Goal: Information Seeking & Learning: Learn about a topic

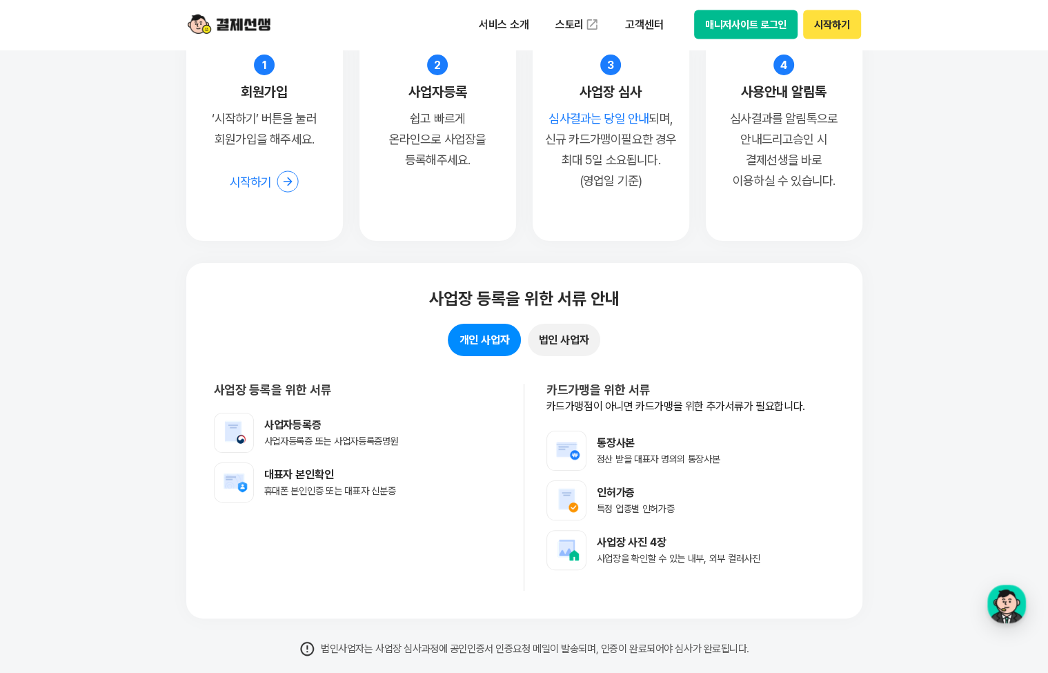
drag, startPoint x: 0, startPoint y: 0, endPoint x: 600, endPoint y: 202, distance: 632.8
click at [600, 202] on li "3 사업장 심사 심사결과는 당일 안내 되며, 신규 카드가맹이 필요한 경우 최대 5일 소요됩니다. (영업일 기준)" at bounding box center [611, 137] width 157 height 207
drag, startPoint x: 731, startPoint y: 92, endPoint x: 761, endPoint y: 193, distance: 105.0
click at [761, 193] on li "4 사용안내 알림톡 심사결과를 알림톡으로 안내드리고 승인 시 결제선생을 바로 이용하실 수 있습니다." at bounding box center [784, 137] width 157 height 207
click at [760, 194] on li "4 사용안내 알림톡 심사결과를 알림톡으로 안내드리고 승인 시 결제선생을 바로 이용하실 수 있습니다." at bounding box center [784, 137] width 157 height 207
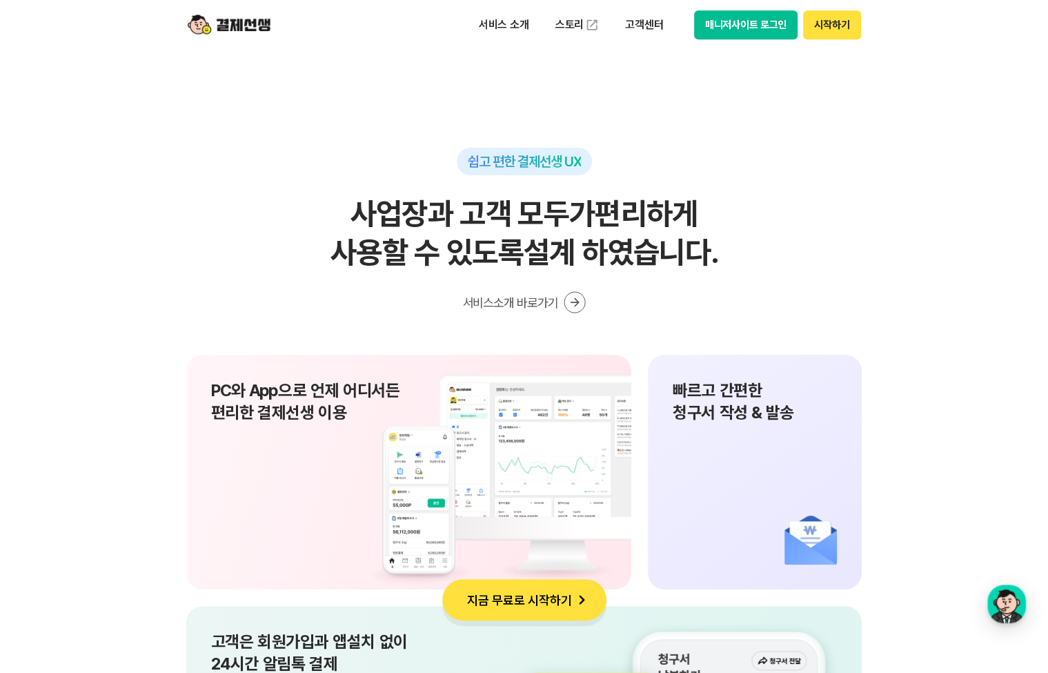
scroll to position [9094, 0]
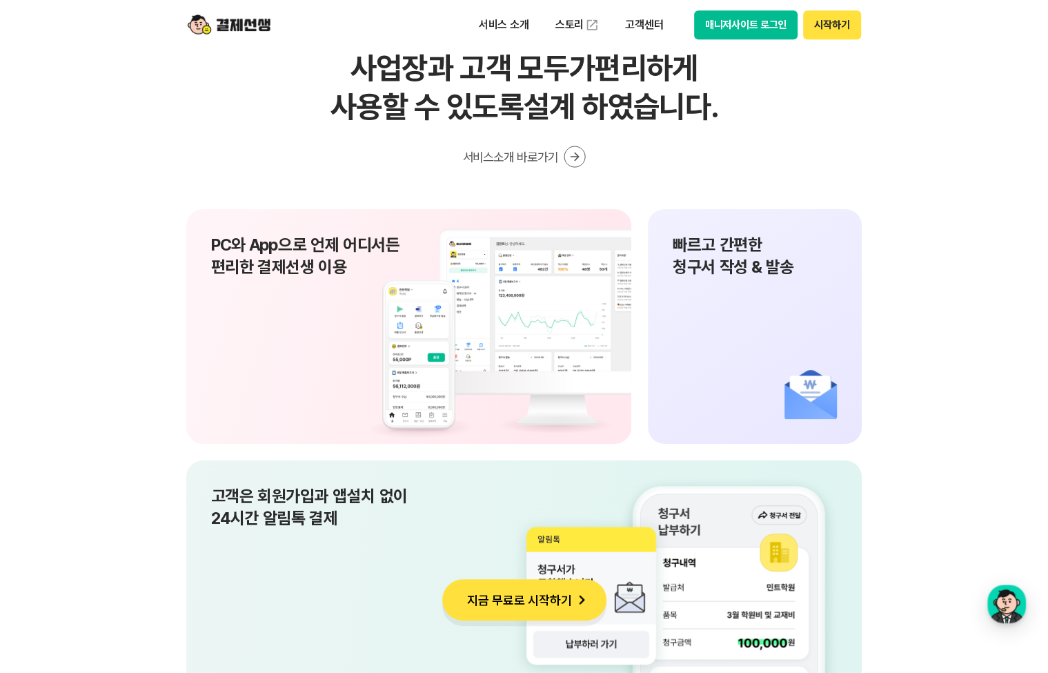
drag, startPoint x: 678, startPoint y: 242, endPoint x: 680, endPoint y: 287, distance: 45.6
click at [680, 286] on div "빠르고 간편한 청구서 작성 & 발송" at bounding box center [755, 326] width 215 height 235
click at [680, 287] on div "빠르고 간편한 청구서 작성 & 발송" at bounding box center [755, 326] width 215 height 235
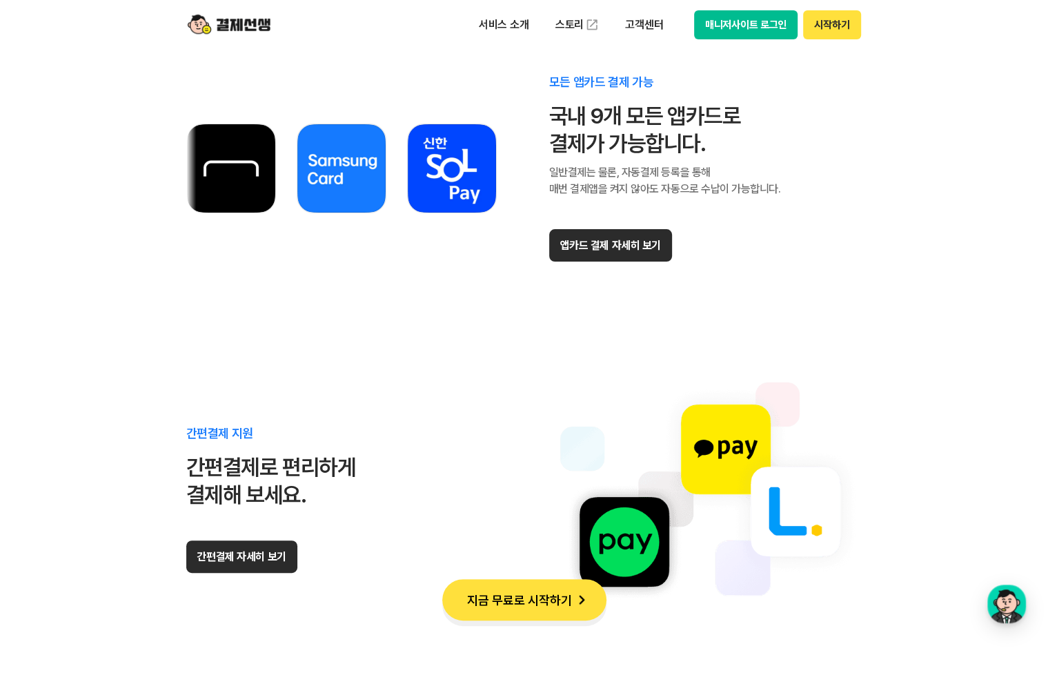
scroll to position [8315, 0]
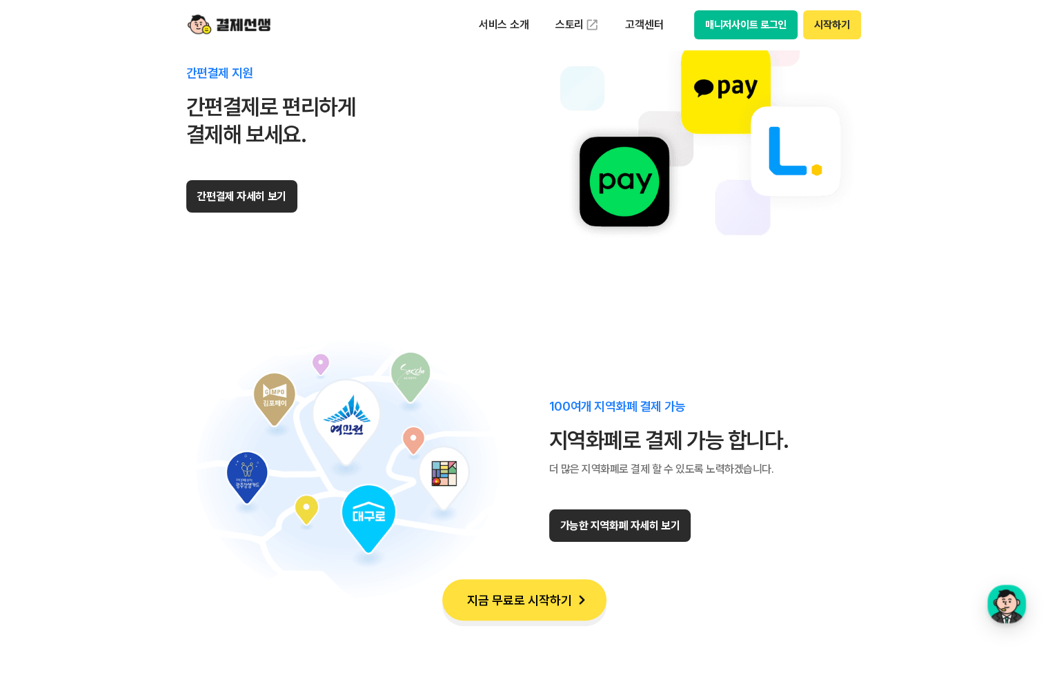
click at [952, 365] on section "다양한 결제수단 지원 다양한 결제수단으로 편리하게 결제가능 합니다. 모든 앱카드 결제 가능 국내 9개 모든 앱카드로 결제가 가능합니다. 일반결…" at bounding box center [524, 58] width 1048 height 1446
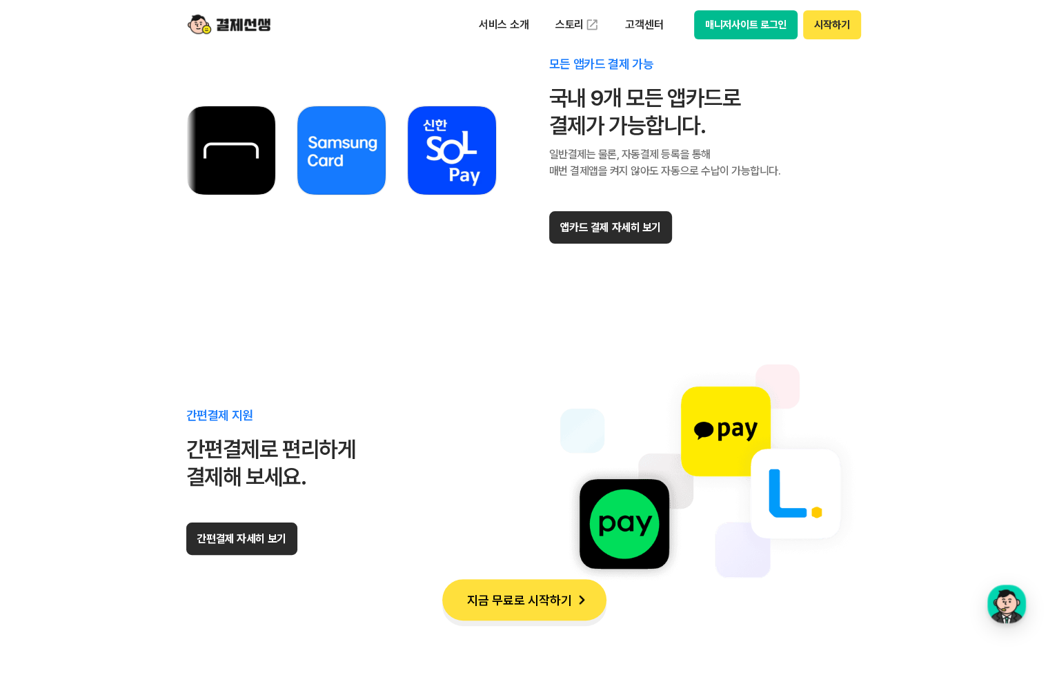
scroll to position [7788, 0]
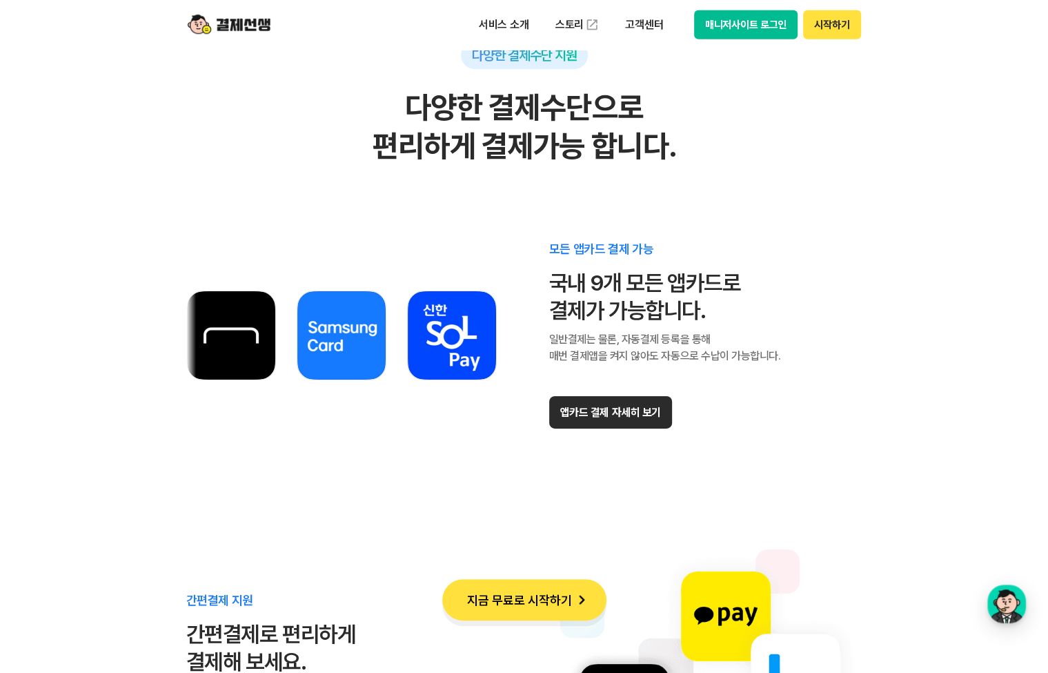
click at [940, 364] on section "다양한 결제수단 지원 다양한 결제수단으로 편리하게 결제가능 합니다. 모든 앱카드 결제 가능 국내 9개 모든 앱카드로 결제가 가능합니다. 일반결…" at bounding box center [524, 585] width 1048 height 1446
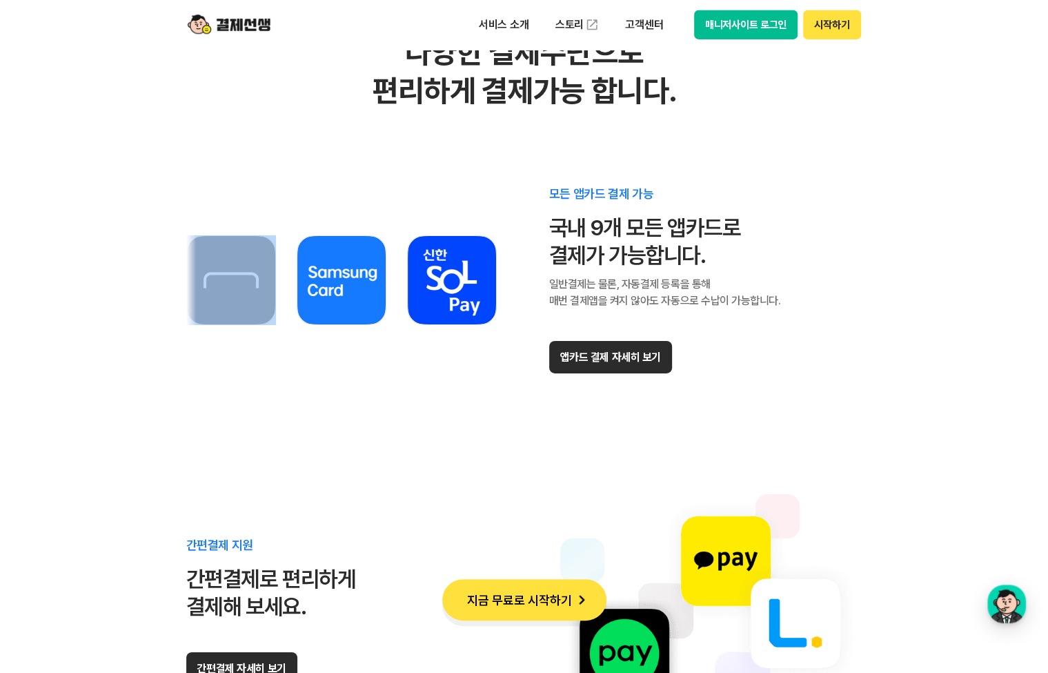
click at [940, 364] on section "다양한 결제수단 지원 다양한 결제수단으로 편리하게 결제가능 합니다. 모든 앱카드 결제 가능 국내 9개 모든 앱카드로 결제가 가능합니다. 일반결…" at bounding box center [524, 530] width 1048 height 1446
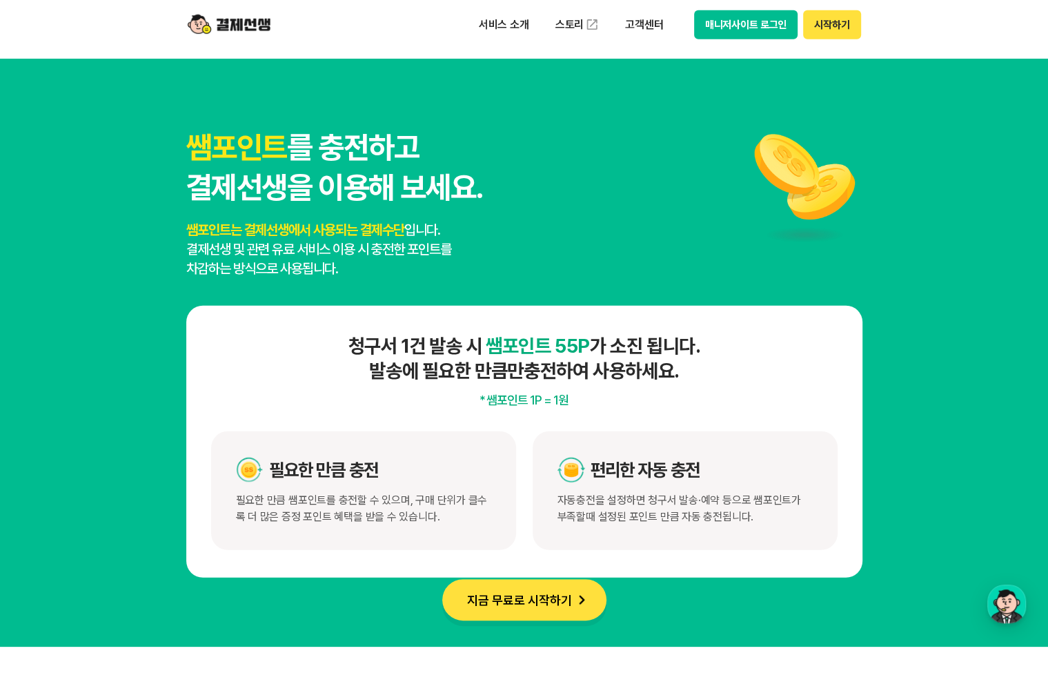
scroll to position [7001, 0]
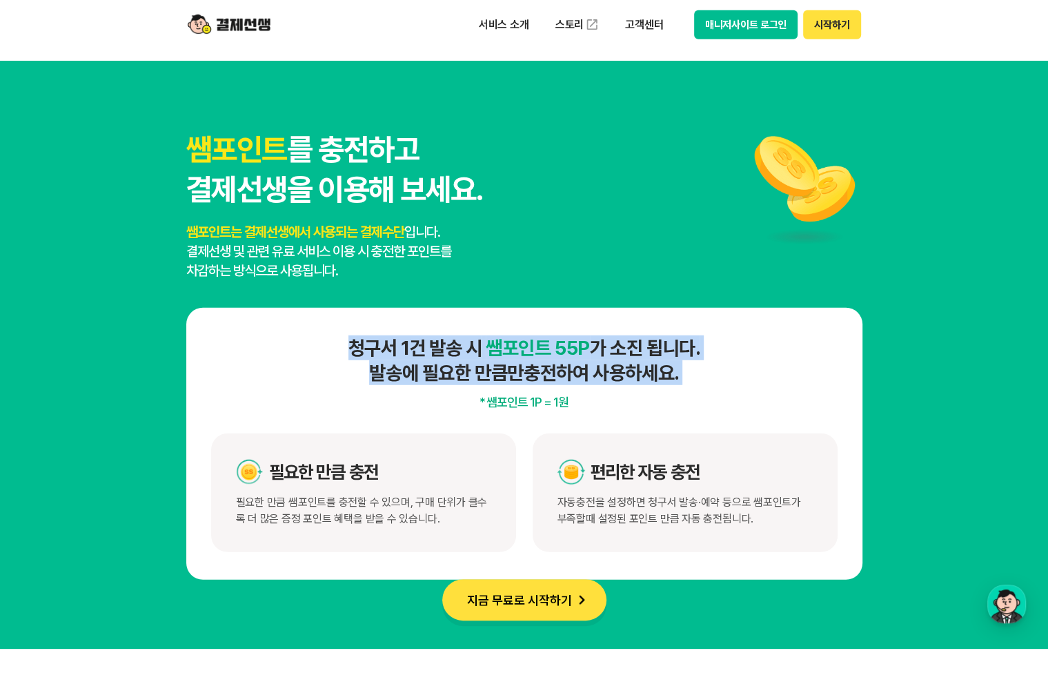
drag, startPoint x: 351, startPoint y: 347, endPoint x: 355, endPoint y: 384, distance: 37.5
click at [355, 384] on div "청구서 1건 발송 시 쌤포인트 55P 가 소진 됩니다. 발송에 필요한 만큼만 충전하여 사용하세요. * 쌤포인트 1P = 1원 필요한 만큼 충전…" at bounding box center [524, 444] width 676 height 272
click at [354, 384] on div "청구서 1건 발송 시 쌤포인트 55P 가 소진 됩니다. 발송에 필요한 만큼만 충전하여 사용하세요. * 쌤포인트 1P = 1원 필요한 만큼 충전…" at bounding box center [524, 444] width 676 height 272
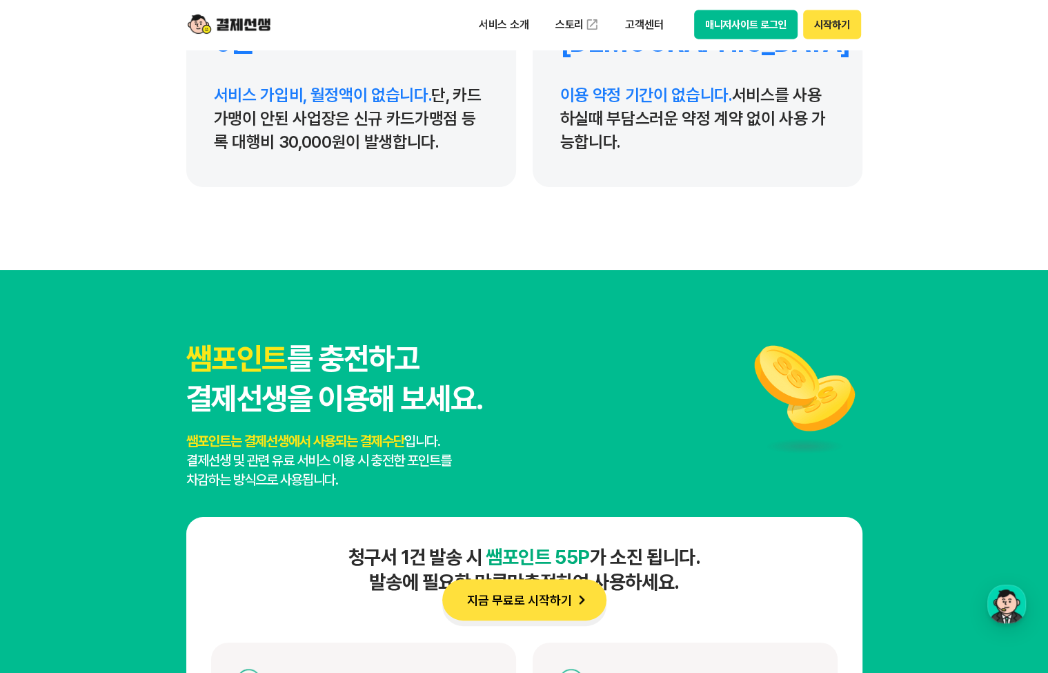
scroll to position [6717, 0]
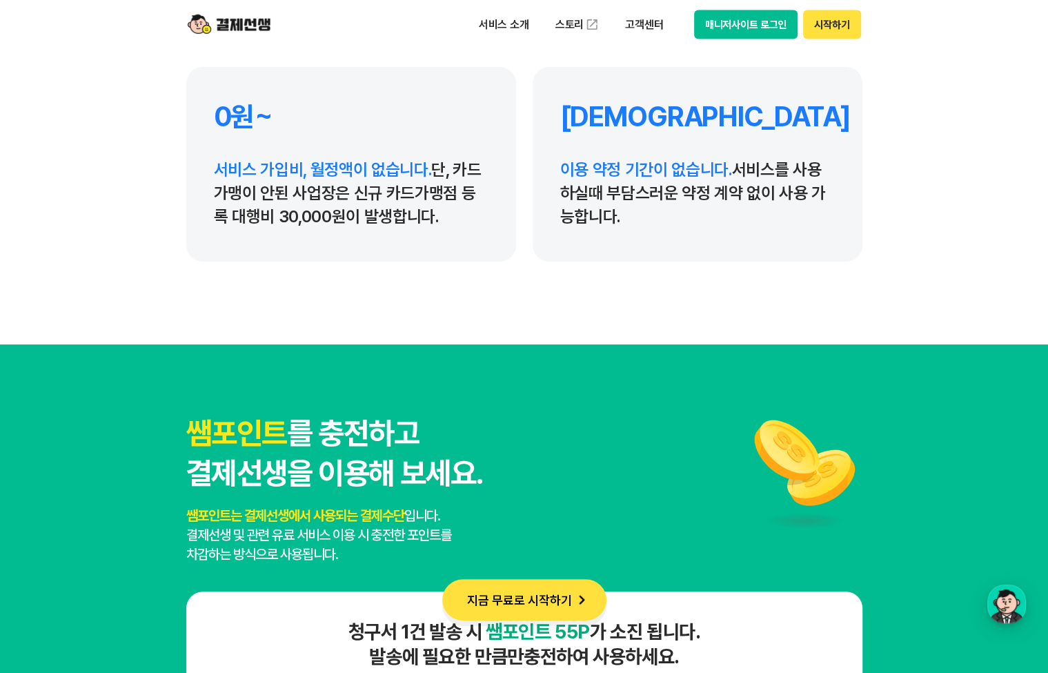
drag, startPoint x: 362, startPoint y: 126, endPoint x: 370, endPoint y: 228, distance: 102.5
click at [370, 228] on div "0원~ 서비스 가입비, 월정액이 없습니다. 단, 카드가맹이 안된 사업장은 신규 카드가맹점 등록 대행비 30,000원이 발생합니다." at bounding box center [351, 164] width 330 height 195
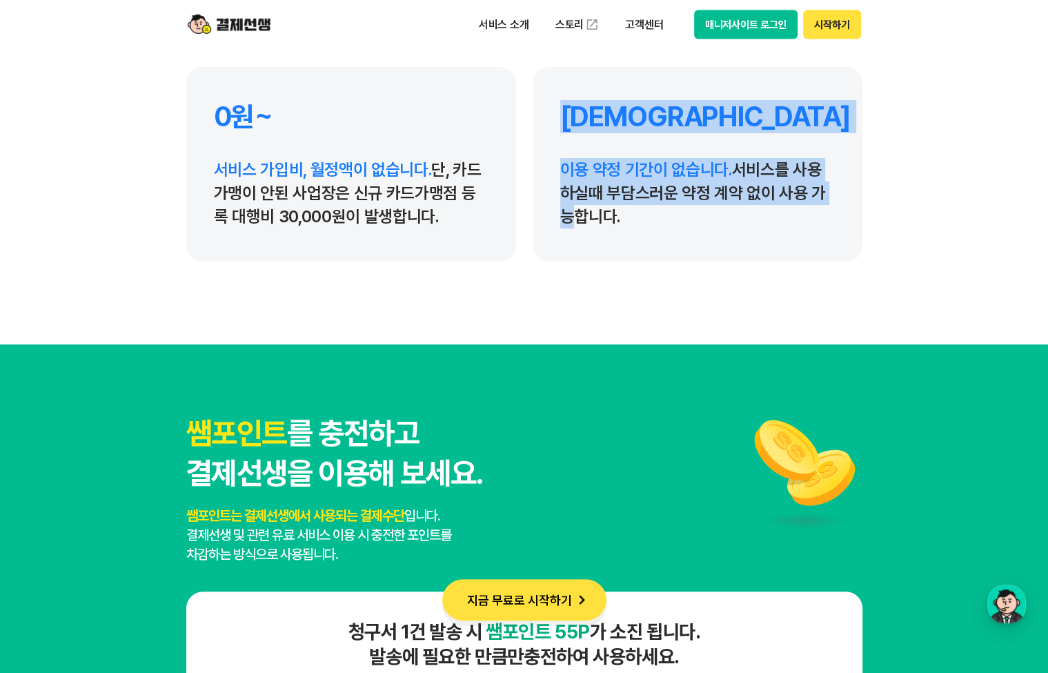
drag, startPoint x: 539, startPoint y: 106, endPoint x: 554, endPoint y: 226, distance: 121.0
click at [554, 226] on div "무약정 이용 약정 기간이 없습니다. 서비스를 사용하실때 부담스러운 약정 계약 없이 사용 가능합니다." at bounding box center [698, 164] width 330 height 195
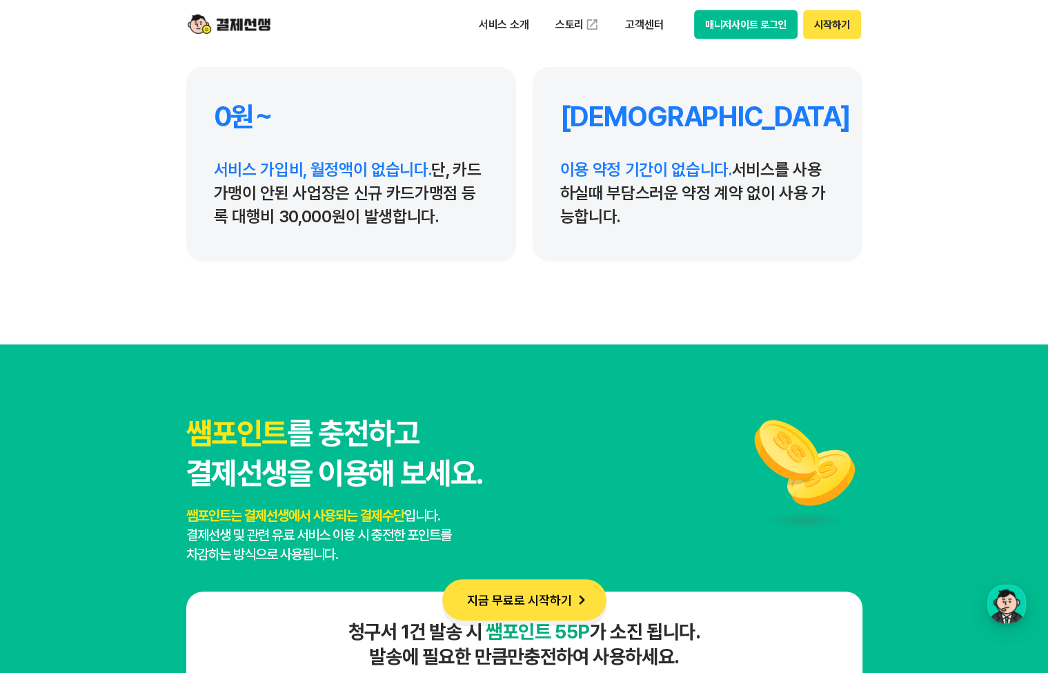
click at [555, 226] on div "무약정 이용 약정 기간이 없습니다. 서비스를 사용하실때 부담스러운 약정 계약 없이 사용 가능합니다." at bounding box center [698, 164] width 330 height 195
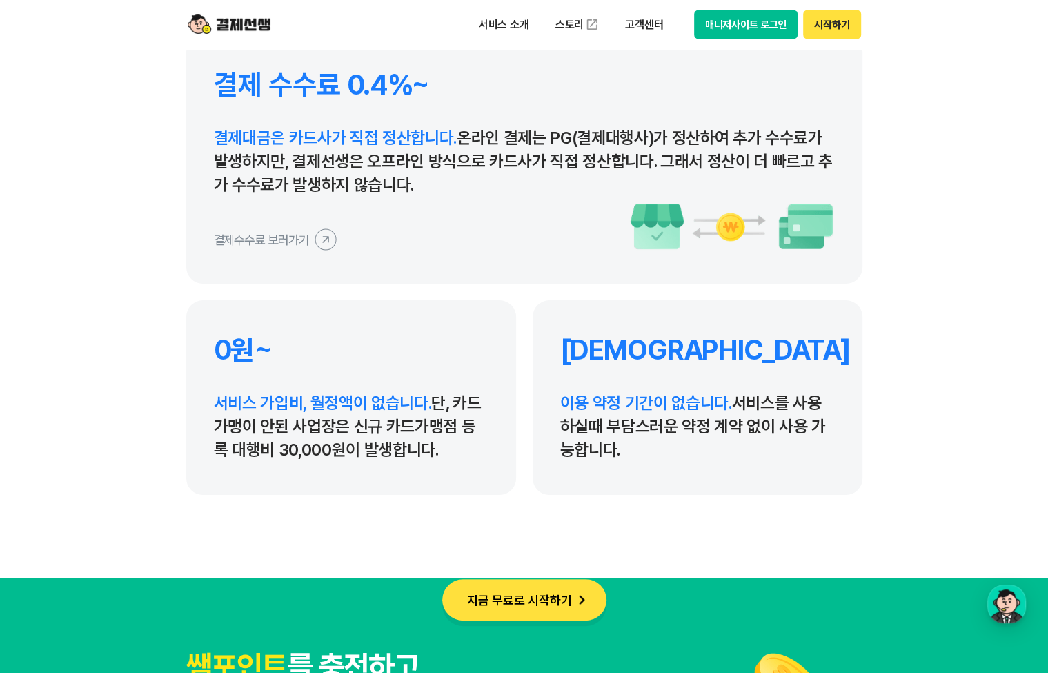
scroll to position [6358, 0]
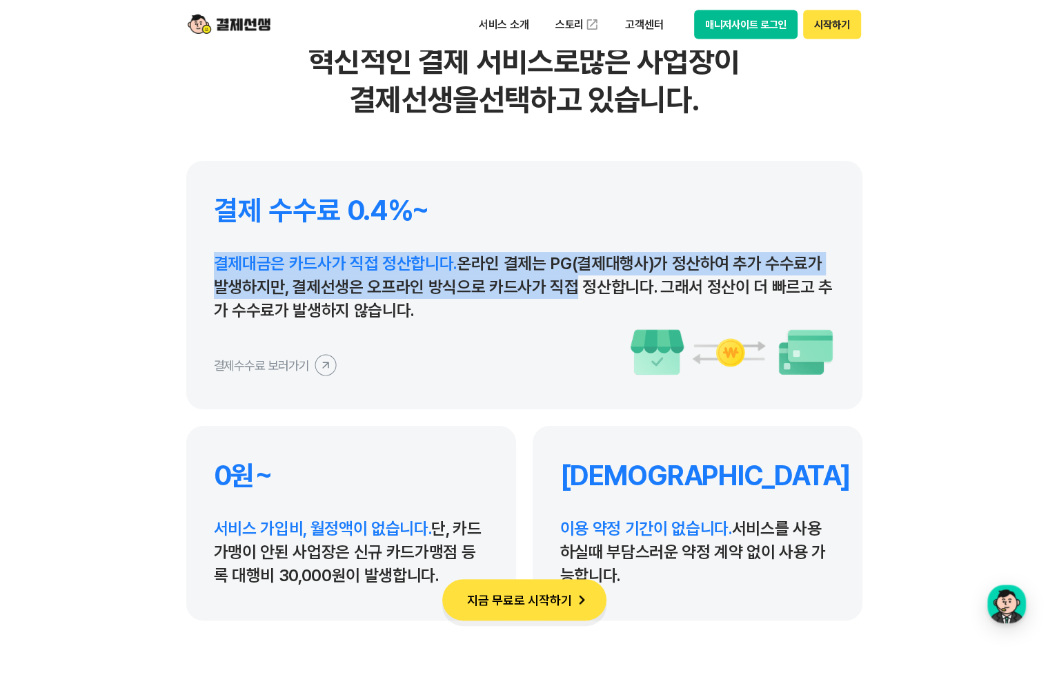
drag, startPoint x: 566, startPoint y: 224, endPoint x: 560, endPoint y: 284, distance: 60.3
click at [560, 284] on div "결제 수수료 0.4%~ 결제대금은 카드사가 직접 정산합니다. 온라인 결제는 PG(결제대행사)가 정산하여 추가 수수료가 발생하지만, 결제선생은 …" at bounding box center [524, 285] width 676 height 248
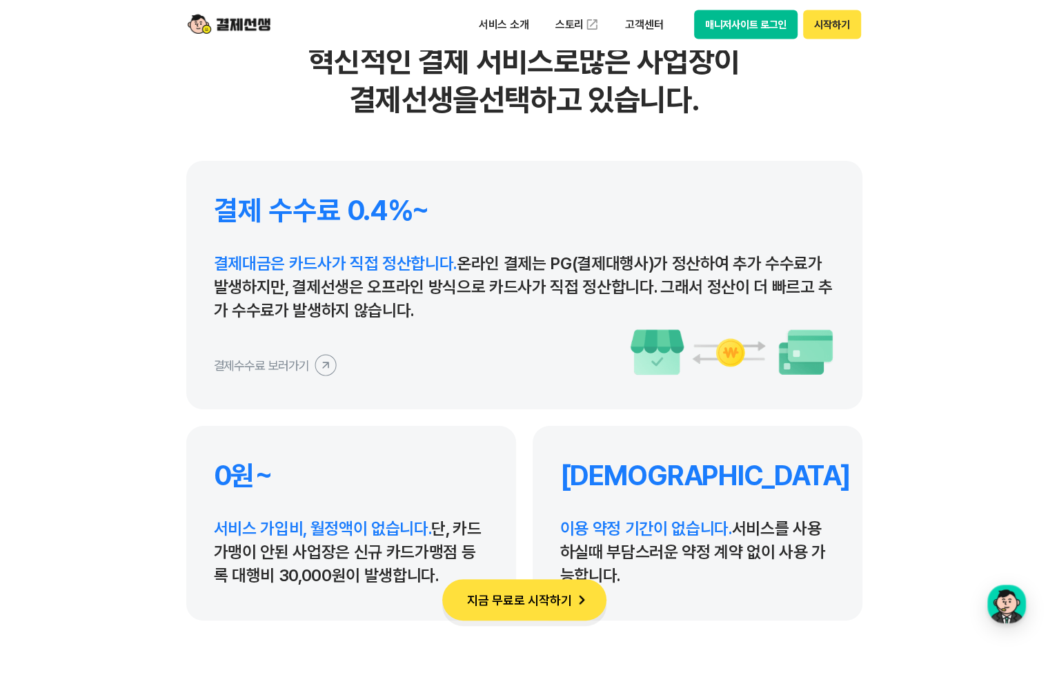
click at [560, 287] on p "결제대금은 카드사가 직접 정산합니다. 온라인 결제는 PG(결제대행사)가 정산하여 추가 수수료가 발생하지만, 결제선생은 오프라인 방식으로 카드사…" at bounding box center [524, 287] width 621 height 70
click at [251, 362] on button "결제수수료 보러가기" at bounding box center [275, 365] width 123 height 22
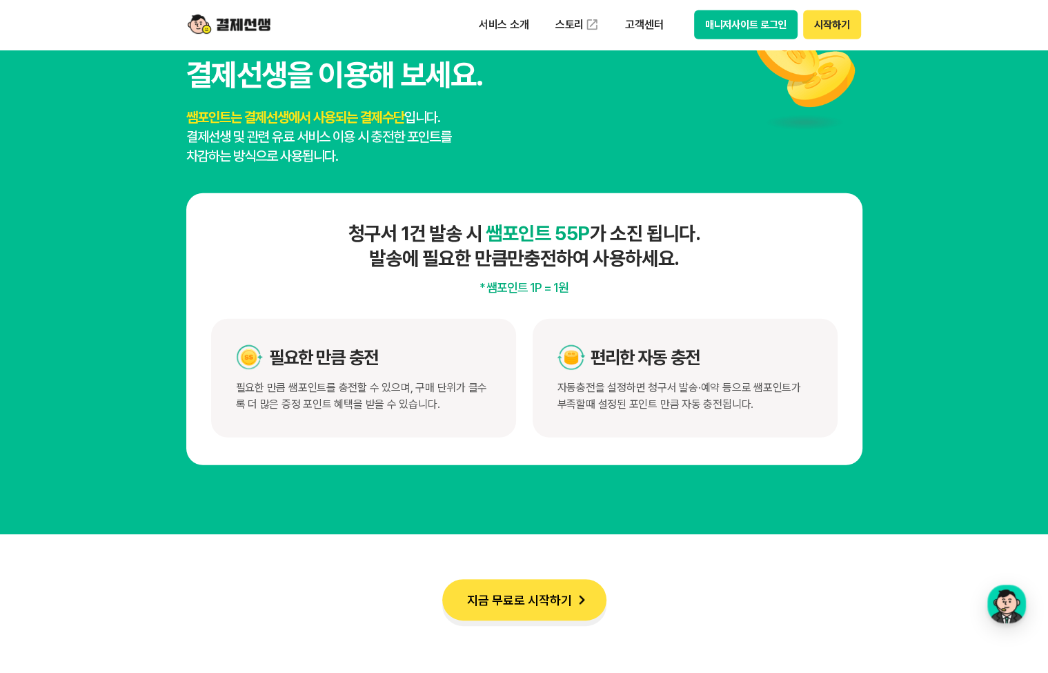
scroll to position [7115, 0]
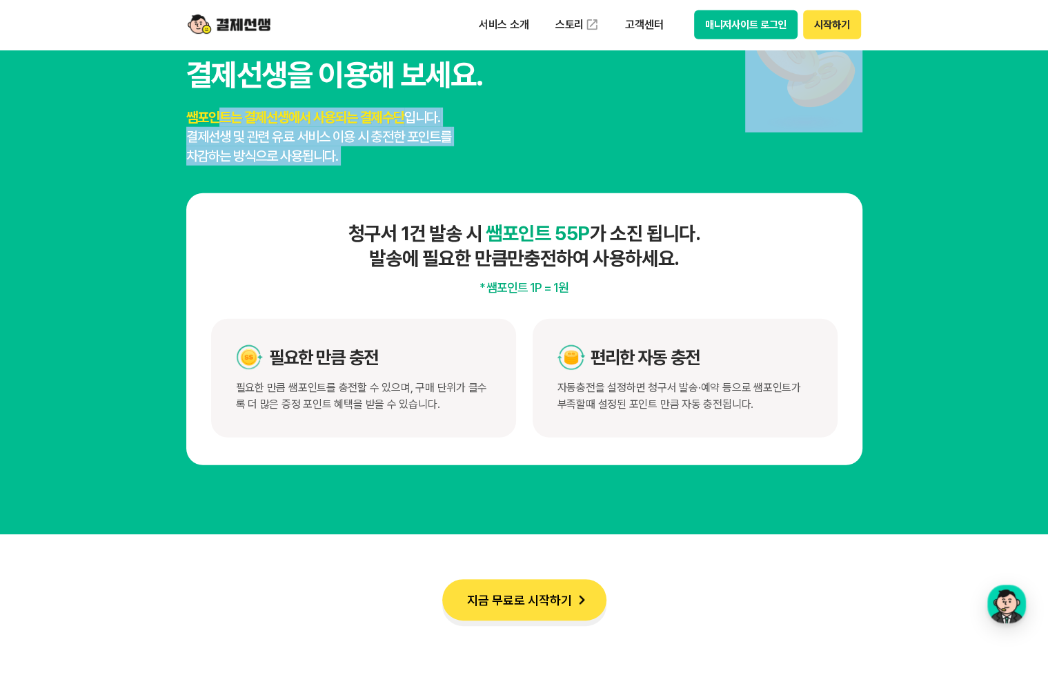
drag, startPoint x: 215, startPoint y: 119, endPoint x: 368, endPoint y: 176, distance: 162.9
click at [368, 175] on div "쌤포인트 를 충전하고 결제선생을 이용해 보세요. 쌤포인트는 결제선생에서 사용되는 결제수단 입니다. 결제선생 및 관련 유료 서비스 이용 시 충전…" at bounding box center [524, 240] width 676 height 450
click at [368, 176] on div "쌤포인트 를 충전하고 결제선생을 이용해 보세요. 쌤포인트는 결제선생에서 사용되는 결제수단 입니다. 결제선생 및 관련 유료 서비스 이용 시 충전…" at bounding box center [524, 240] width 676 height 450
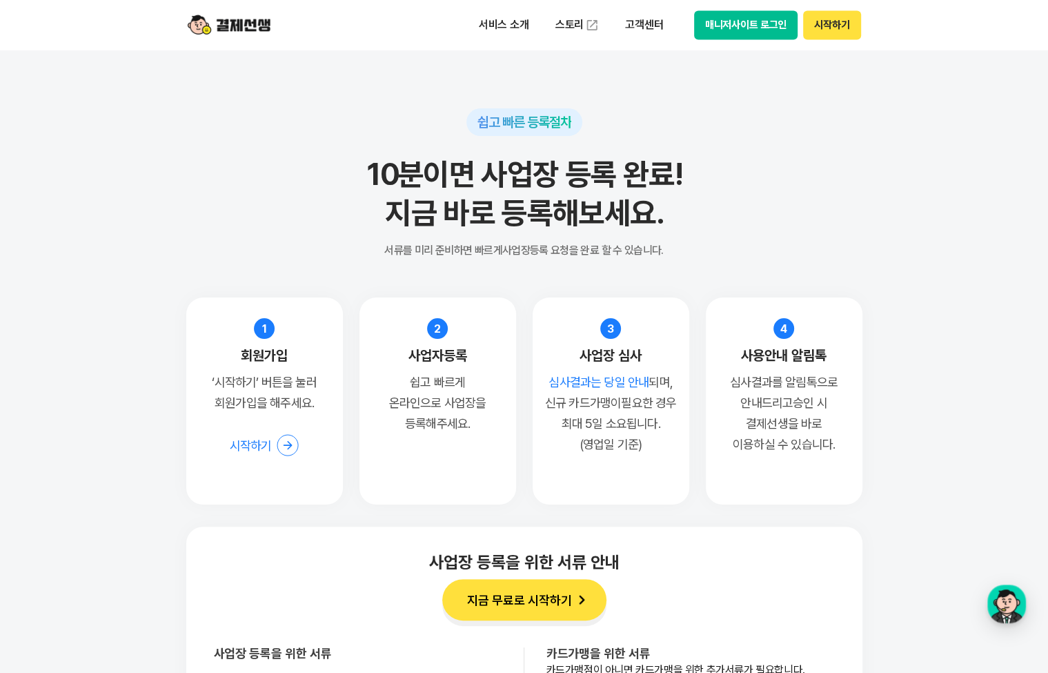
scroll to position [10444, 0]
drag, startPoint x: 624, startPoint y: 376, endPoint x: 633, endPoint y: 472, distance: 96.3
click at [633, 472] on li "3 사업장 심사 심사결과는 당일 안내 되며, 신규 카드가맹이 필요한 경우 최대 5일 소요됩니다. (영업일 기준)" at bounding box center [611, 401] width 157 height 207
click at [633, 473] on li "3 사업장 심사 심사결과는 당일 안내 되며, 신규 카드가맹이 필요한 경우 최대 5일 소요됩니다. (영업일 기준)" at bounding box center [611, 401] width 157 height 207
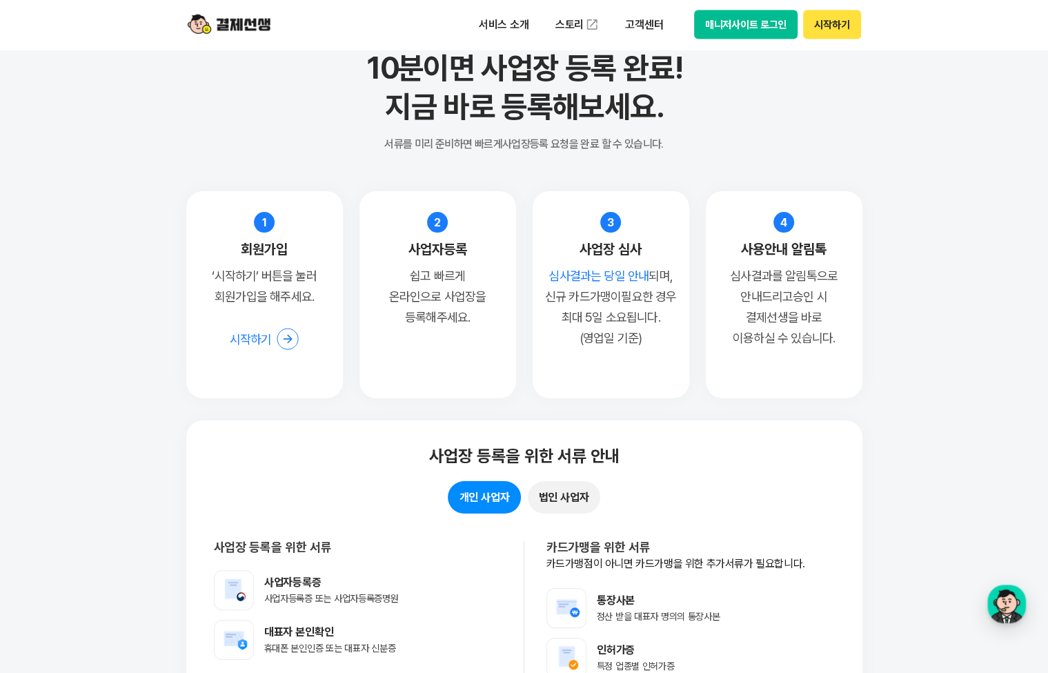
scroll to position [10552, 0]
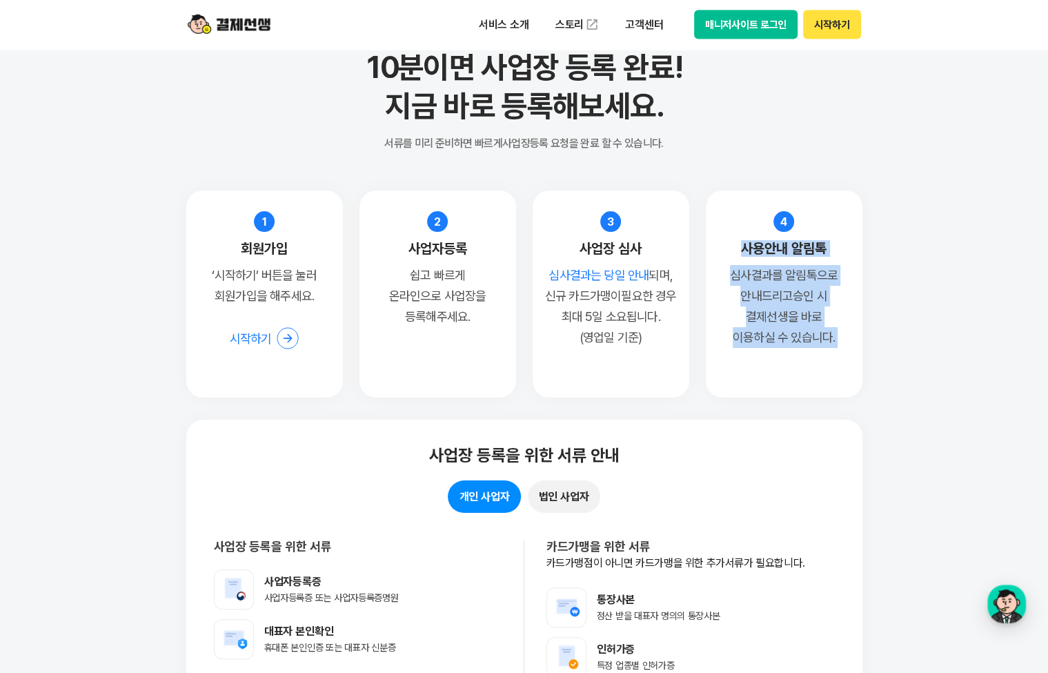
drag, startPoint x: 775, startPoint y: 249, endPoint x: 789, endPoint y: 400, distance: 151.1
click at [789, 400] on div "쉽고 빠른 등록절차 10분이면 사업장 등록 완료! 지금 바로 등록해보세요. 서류를 미리 준비하면 빠르게 사업장등록 요청을 완료 할 수 있습니다…" at bounding box center [524, 407] width 676 height 812
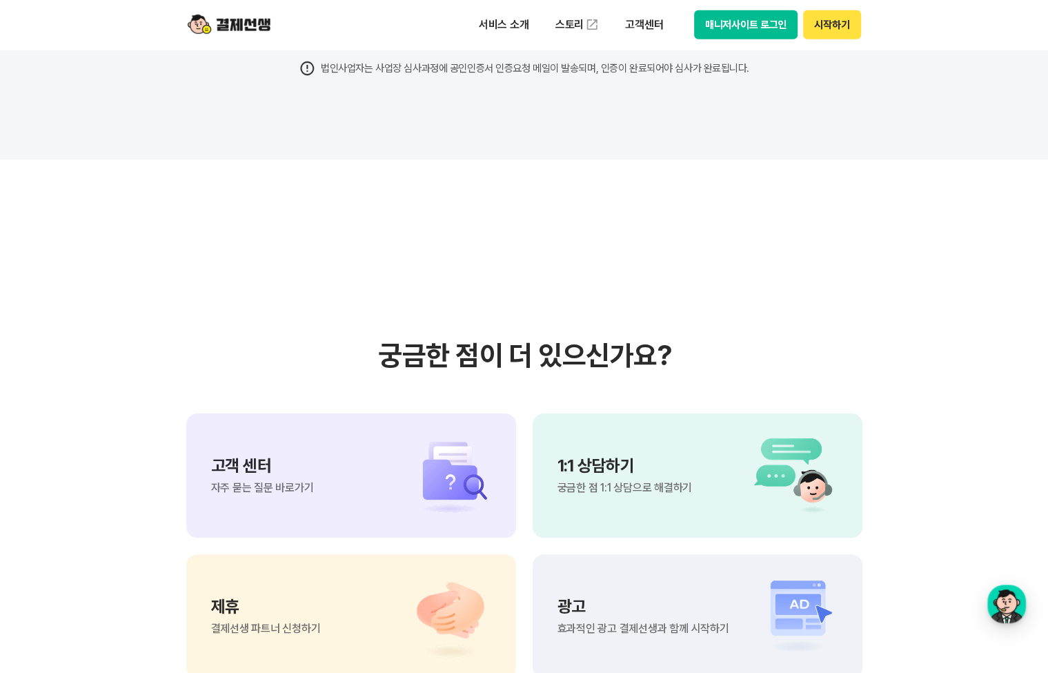
scroll to position [11518, 0]
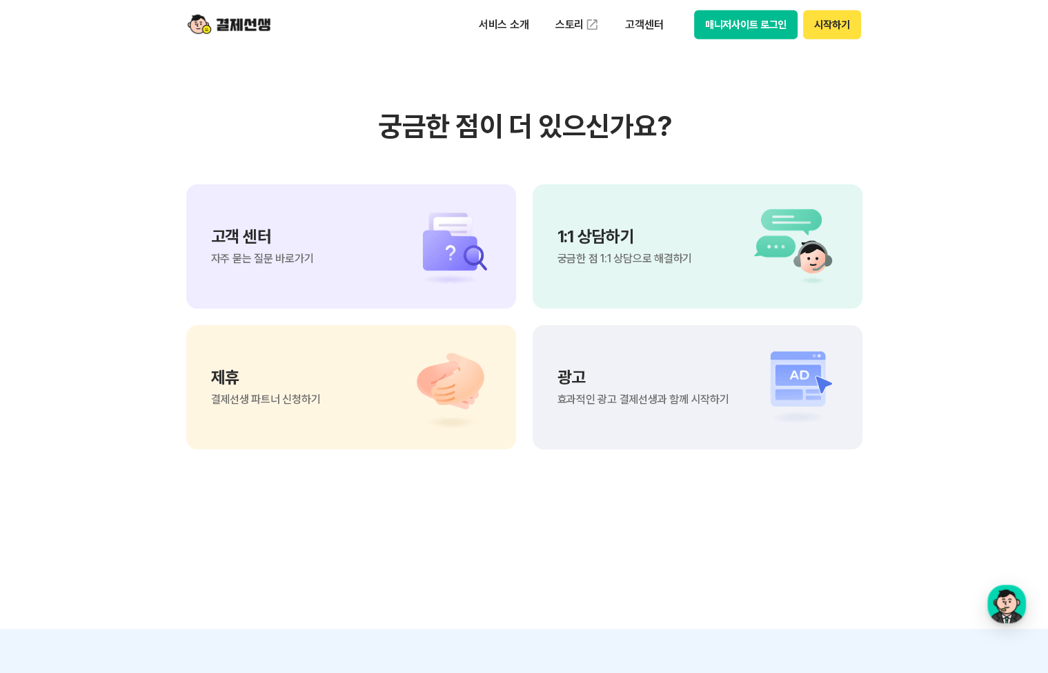
click at [507, 263] on div "고객 센터 자주 묻는 질문 바로가기" at bounding box center [351, 246] width 330 height 124
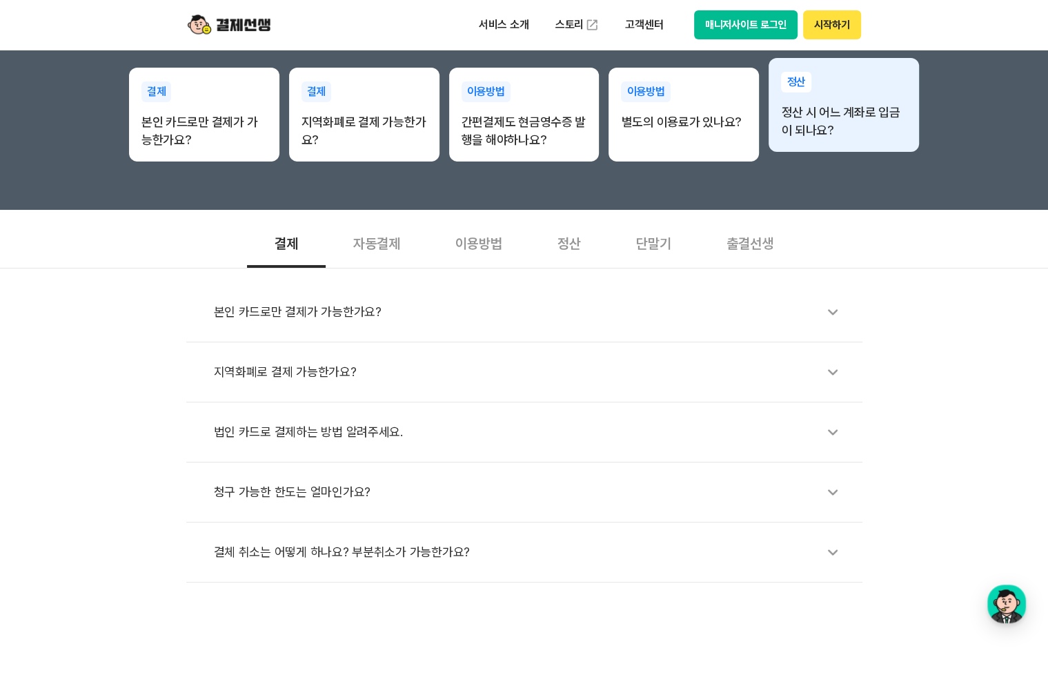
click at [832, 122] on p "정산 시 어느 계좌로 입금이 되나요?" at bounding box center [844, 122] width 126 height 36
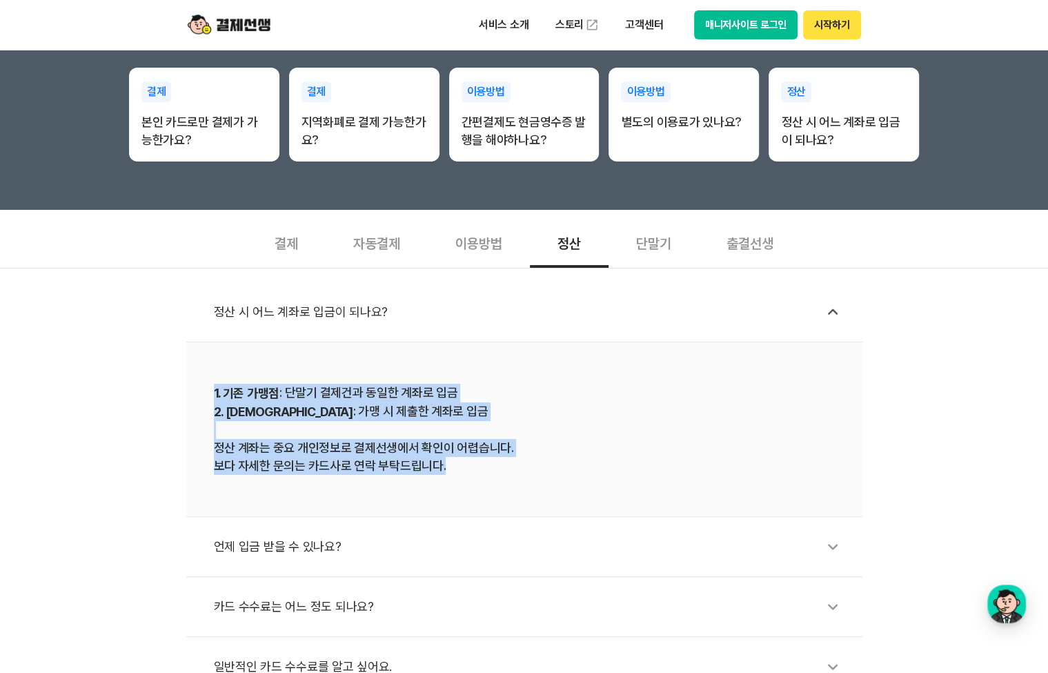
drag, startPoint x: 520, startPoint y: 369, endPoint x: 504, endPoint y: 472, distance: 103.9
click at [504, 472] on li "1. 기존 가맹점 : 단말기 결제건과 동일한 계좌로 입금 2. 신규 가맹점 : 가맹 시 제출한 계좌로 입금 정산 계좌는 중요 개인정보로 결제선…" at bounding box center [524, 429] width 676 height 175
click at [504, 472] on div "1. 기존 가맹점 : 단말기 결제건과 동일한 계좌로 입금 2. 신규 가맹점 : 가맹 시 제출한 계좌로 입금 정산 계좌는 중요 개인정보로 결제선…" at bounding box center [524, 429] width 621 height 91
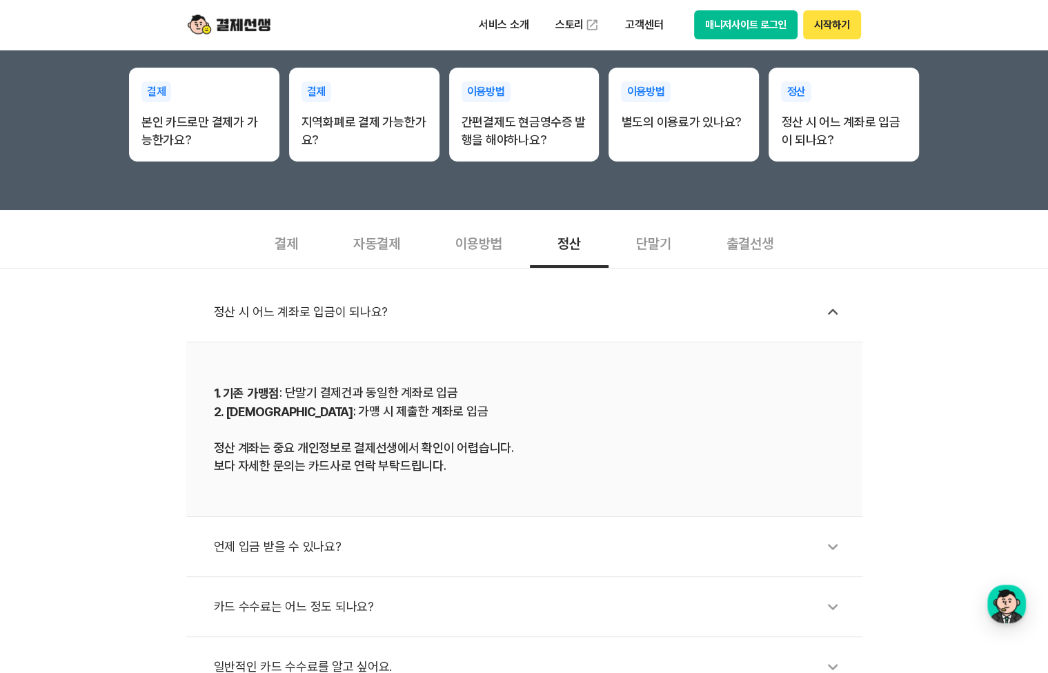
click at [504, 472] on div "1. 기존 가맹점 : 단말기 결제건과 동일한 계좌로 입금 2. 신규 가맹점 : 가맹 시 제출한 계좌로 입금 정산 계좌는 중요 개인정보로 결제선…" at bounding box center [524, 429] width 621 height 91
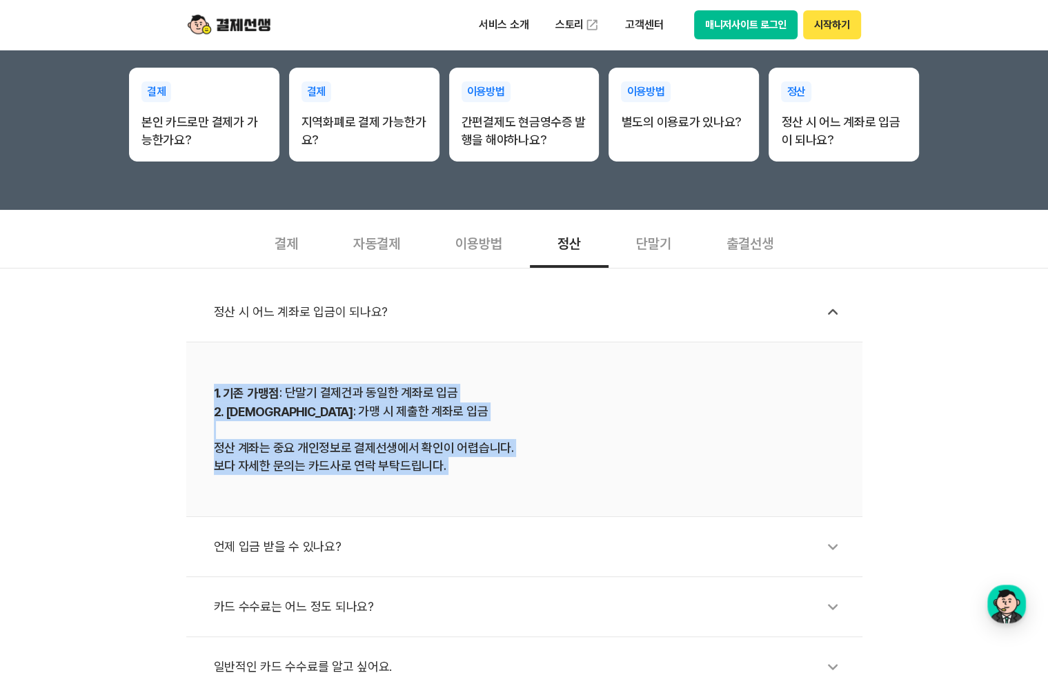
drag, startPoint x: 504, startPoint y: 469, endPoint x: 526, endPoint y: 369, distance: 101.8
click at [526, 369] on li "1. 기존 가맹점 : 단말기 결제건과 동일한 계좌로 입금 2. 신규 가맹점 : 가맹 시 제출한 계좌로 입금 정산 계좌는 중요 개인정보로 결제선…" at bounding box center [524, 429] width 676 height 175
click at [527, 369] on li "1. 기존 가맹점 : 단말기 결제건과 동일한 계좌로 입금 2. 신규 가맹점 : 가맹 시 제출한 계좌로 입금 정산 계좌는 중요 개인정보로 결제선…" at bounding box center [524, 429] width 676 height 175
drag, startPoint x: 527, startPoint y: 370, endPoint x: 509, endPoint y: 498, distance: 129.0
click at [509, 498] on li "1. 기존 가맹점 : 단말기 결제건과 동일한 계좌로 입금 2. 신규 가맹점 : 가맹 시 제출한 계좌로 입금 정산 계좌는 중요 개인정보로 결제선…" at bounding box center [524, 429] width 676 height 175
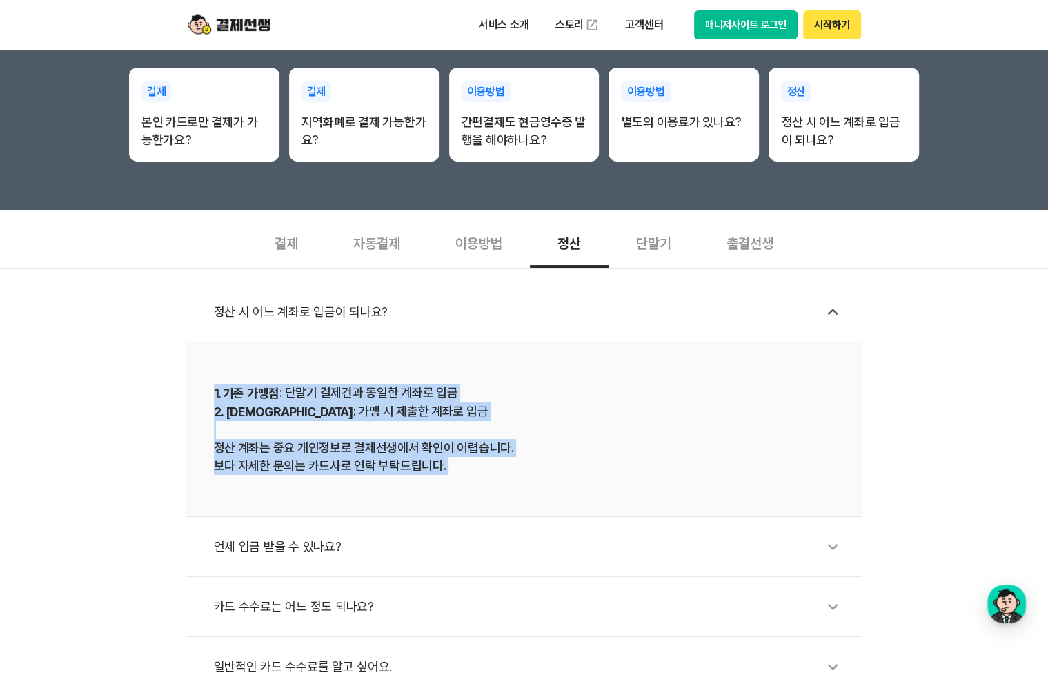
click at [509, 498] on li "1. 기존 가맹점 : 단말기 결제건과 동일한 계좌로 입금 2. 신규 가맹점 : 가맹 시 제출한 계좌로 입금 정산 계좌는 중요 개인정보로 결제선…" at bounding box center [524, 429] width 676 height 175
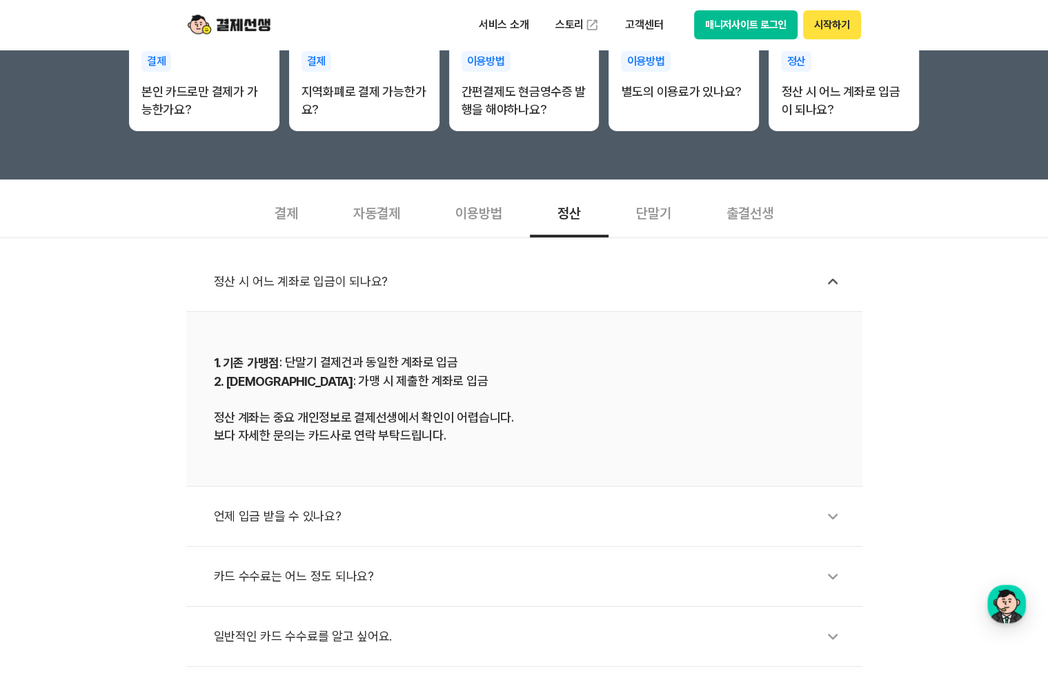
scroll to position [332, 0]
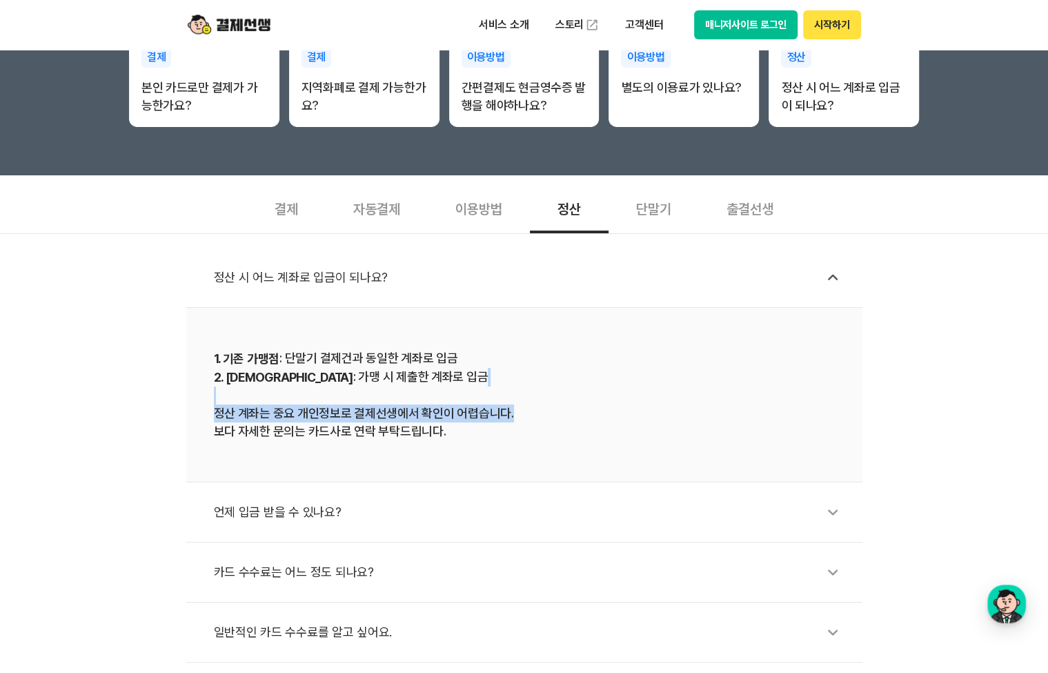
drag, startPoint x: 558, startPoint y: 411, endPoint x: 557, endPoint y: 402, distance: 8.3
click at [557, 402] on div "1. 기존 가맹점 : 단말기 결제건과 동일한 계좌로 입금 2. 신규 가맹점 : 가맹 시 제출한 계좌로 입금 정산 계좌는 중요 개인정보로 결제선…" at bounding box center [524, 394] width 621 height 91
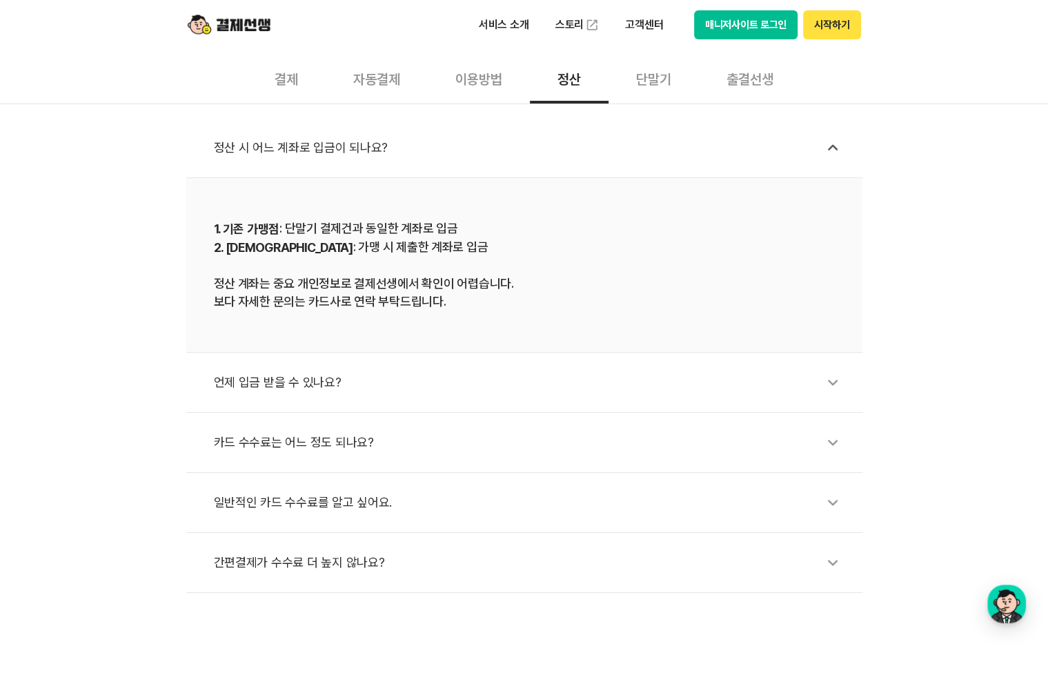
scroll to position [462, 0]
click at [557, 402] on li "언제 입금 받을 수 있나요?" at bounding box center [524, 382] width 676 height 60
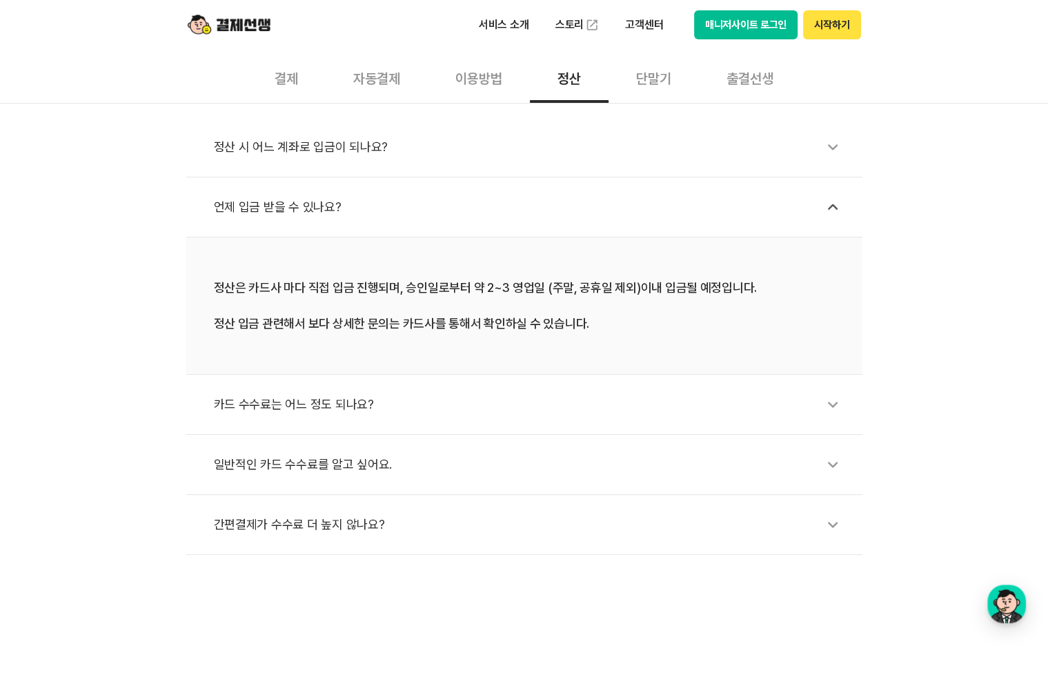
click at [557, 402] on div "카드 수수료는 어느 정도 되나요?" at bounding box center [531, 405] width 635 height 32
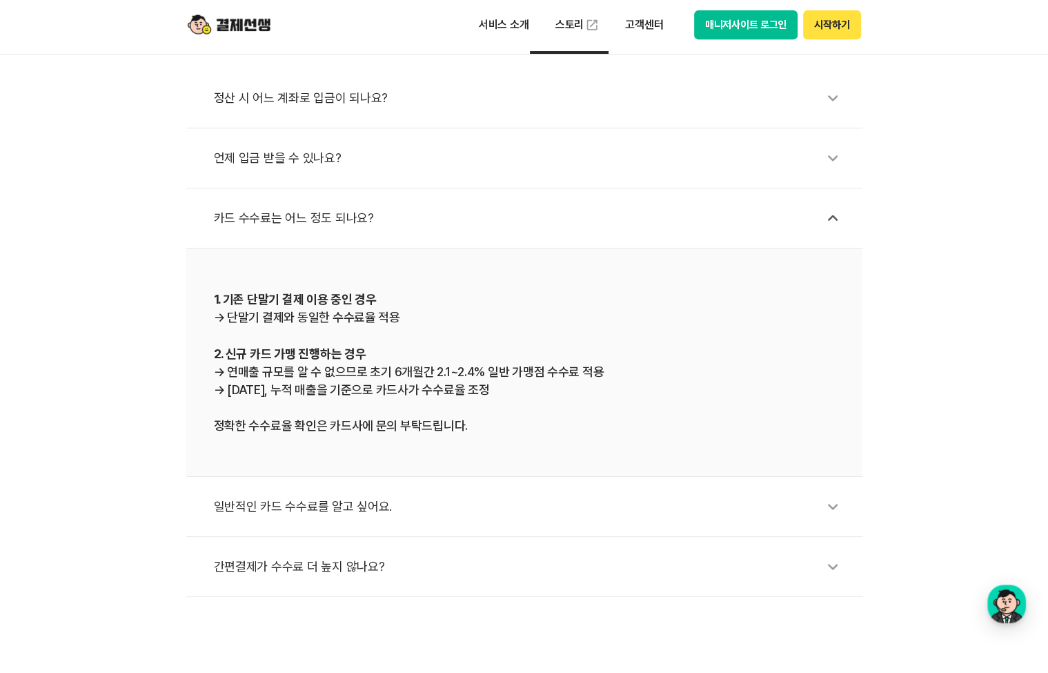
scroll to position [743, 0]
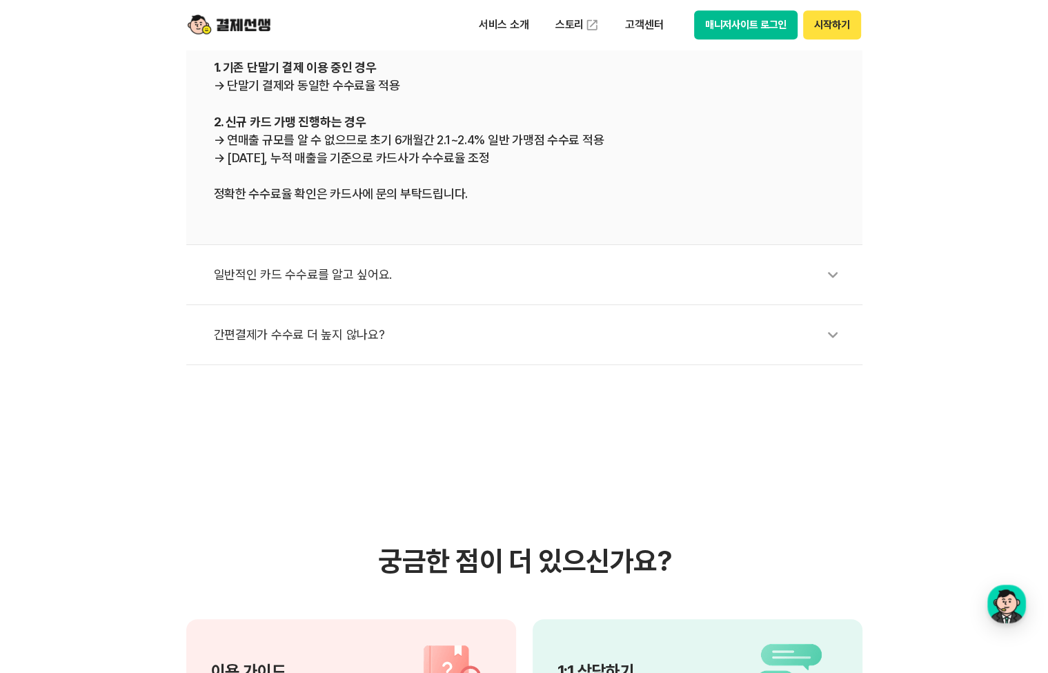
click at [536, 305] on li "간편결제가 수수료 더 높지 않나요?" at bounding box center [524, 335] width 676 height 60
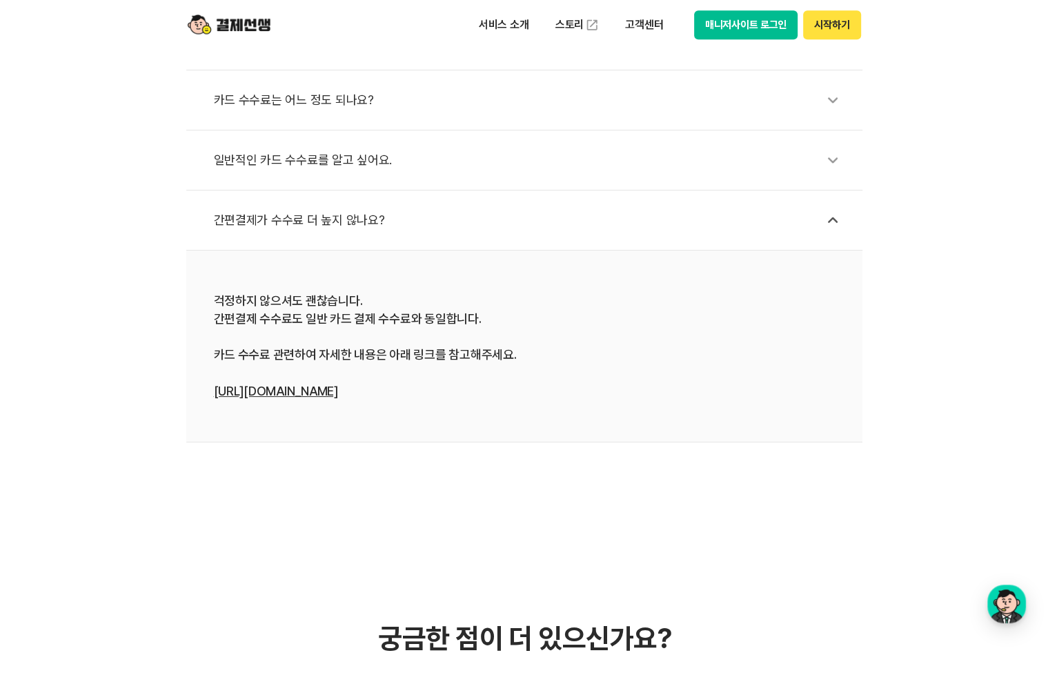
scroll to position [617, 0]
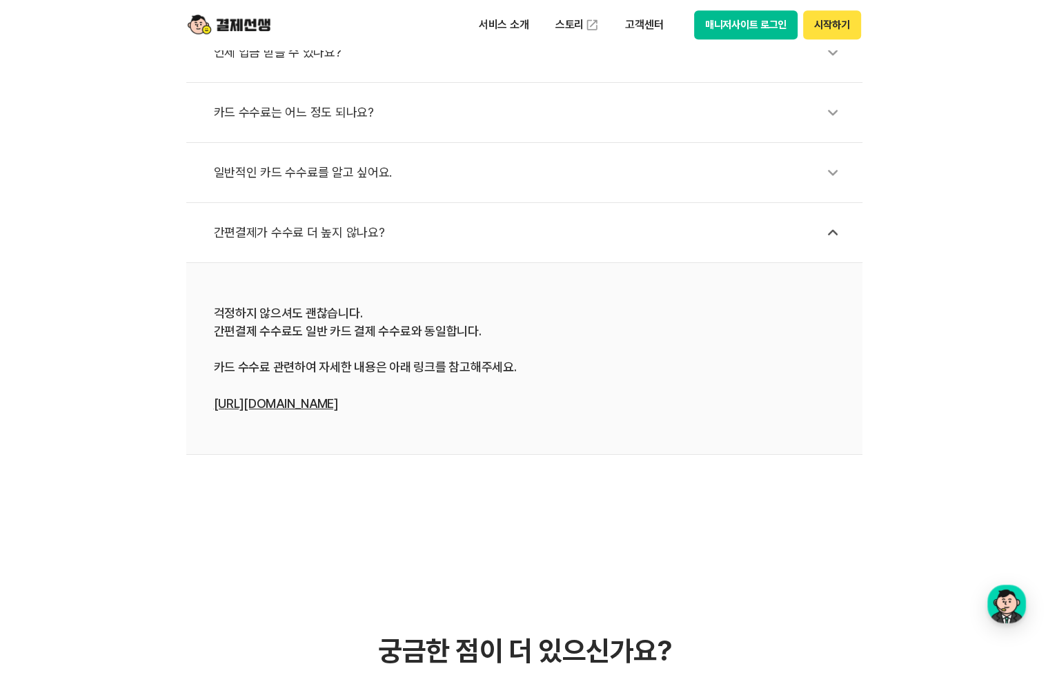
click at [488, 179] on div "일반적인 카드 수수료를 알고 싶어요." at bounding box center [531, 173] width 635 height 32
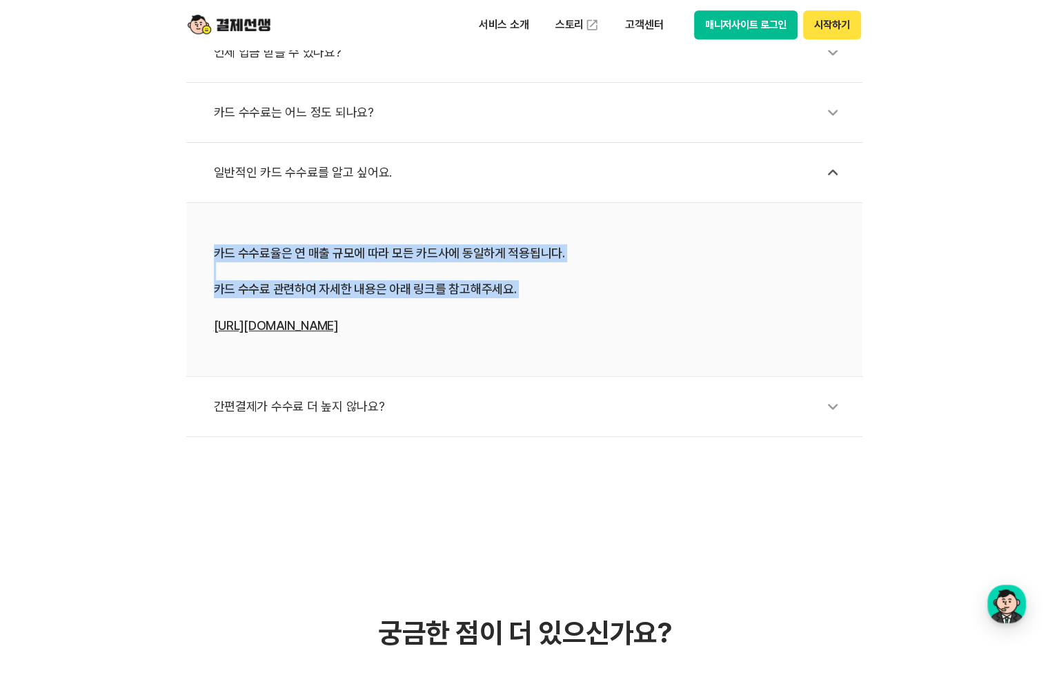
drag, startPoint x: 479, startPoint y: 226, endPoint x: 491, endPoint y: 304, distance: 78.9
click at [490, 303] on li "카드 수수료율은 연 매출 규모에 따라 모든 카드사에 동일하게 적용됩니다. 카드 수수료 관련하여 자세한 내용은 아래 링크를 참고해주세요. htt…" at bounding box center [524, 290] width 676 height 174
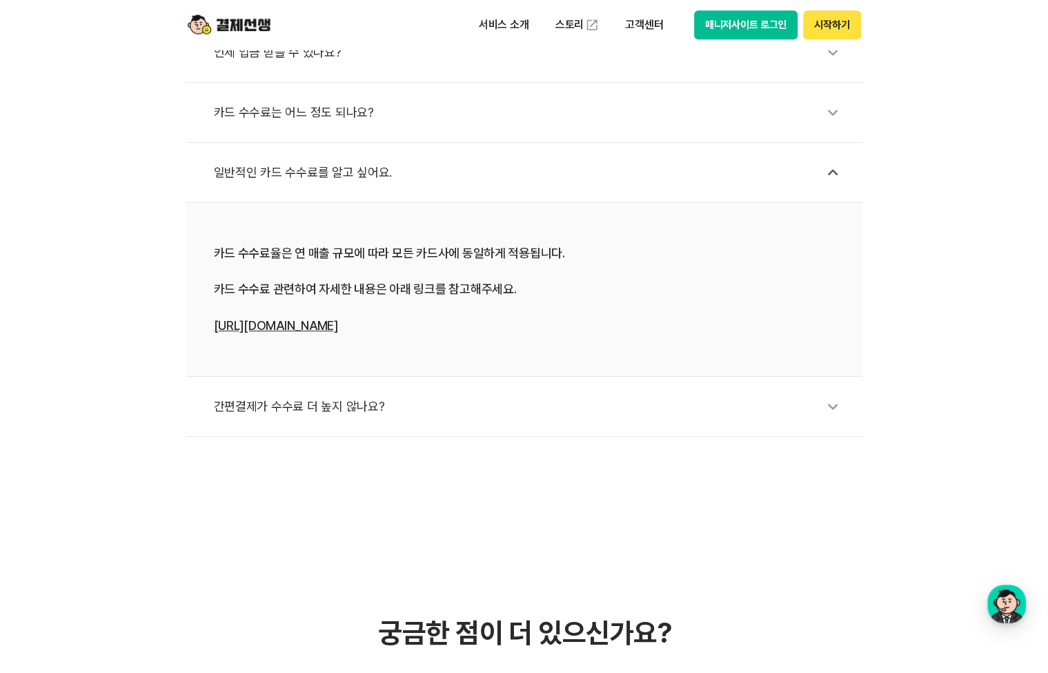
click at [491, 304] on div "카드 수수료율은 연 매출 규모에 따라 모든 카드사에 동일하게 적용됩니다. 카드 수수료 관련하여 자세한 내용은 아래 링크를 참고해주세요. htt…" at bounding box center [524, 289] width 621 height 90
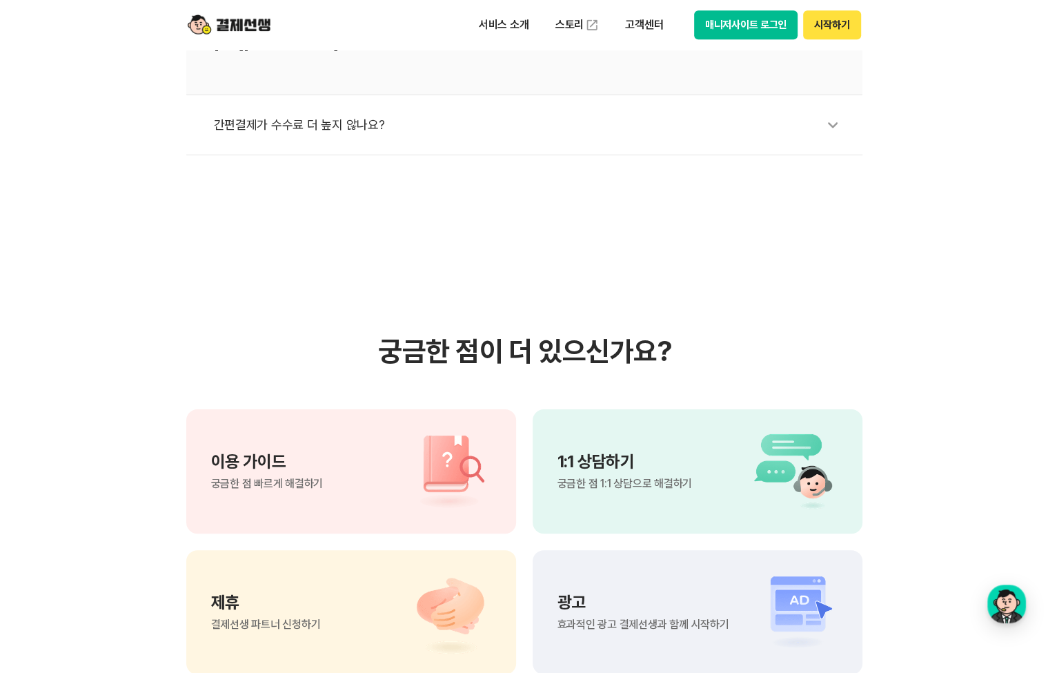
scroll to position [1137, 0]
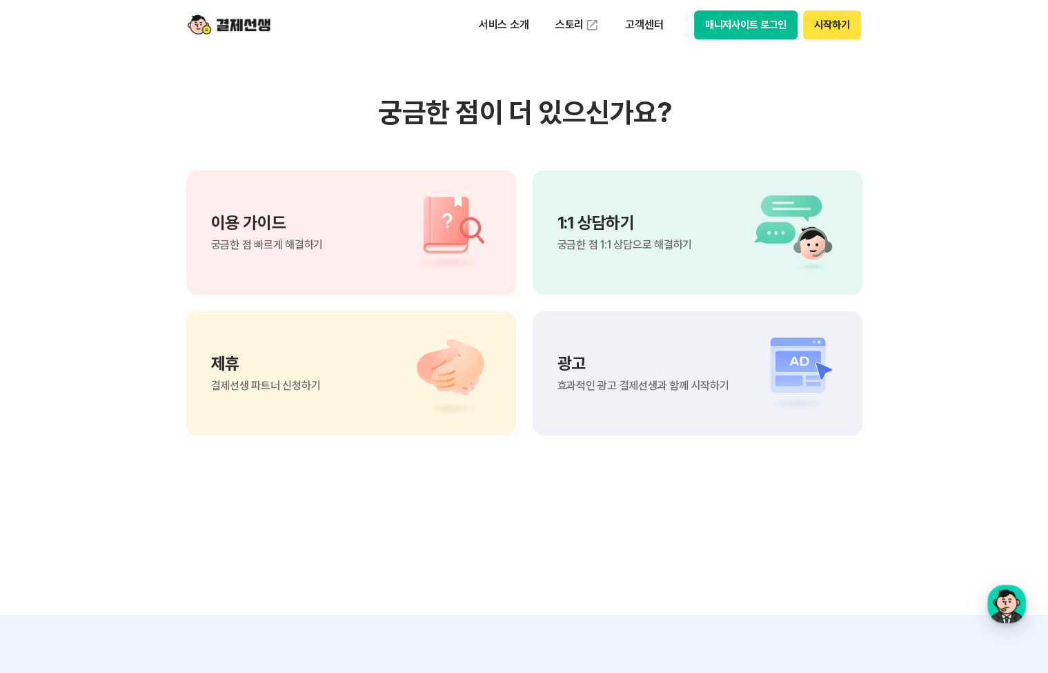
click at [664, 484] on section "궁금한 점이 더 있으신가요? 이용 가이드 궁금한 점 빠르게 해결하기 1:1 상담하기 궁금한 점 1:1 상담으로 해결하기 제휴 결제선생 파트너 …" at bounding box center [524, 266] width 1048 height 698
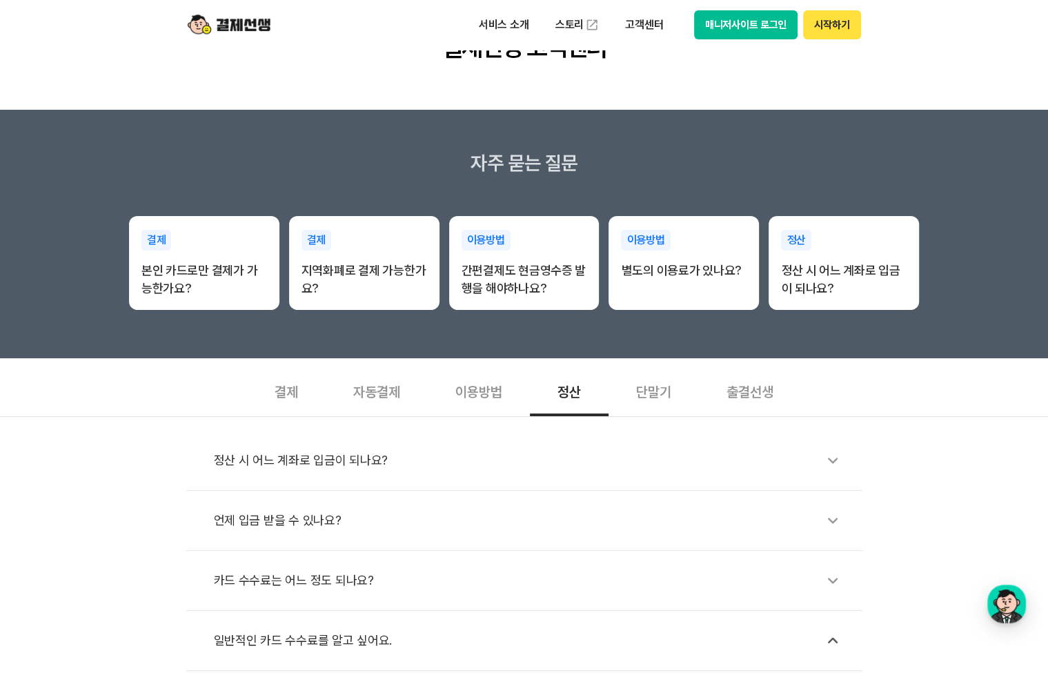
scroll to position [150, 0]
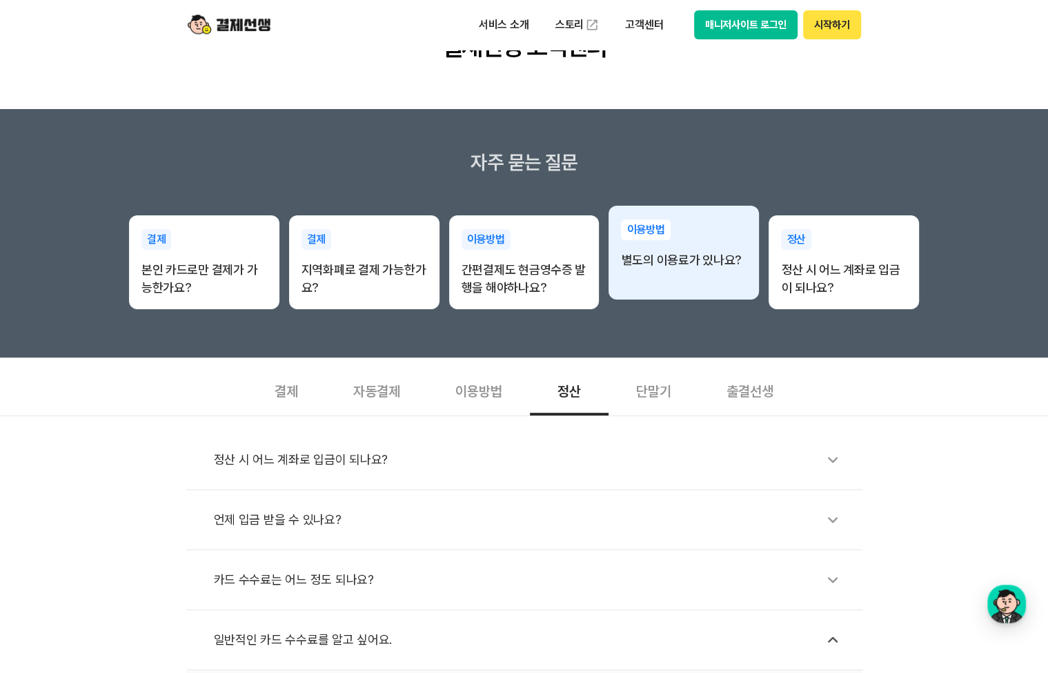
click at [645, 269] on p "별도의 이용료가 있나요?" at bounding box center [684, 260] width 126 height 18
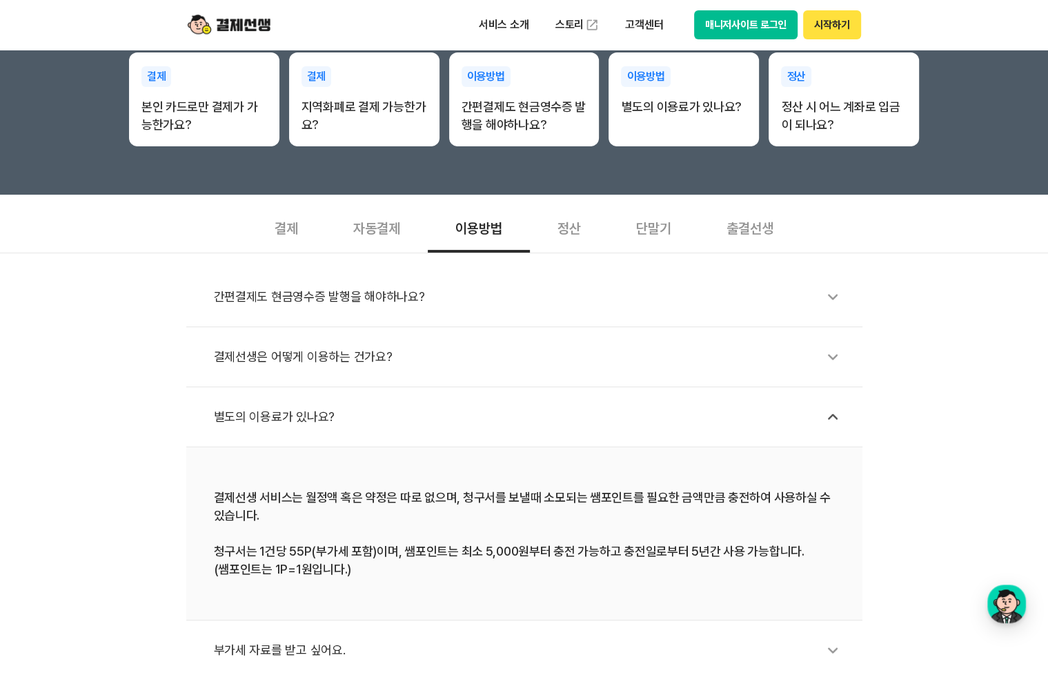
scroll to position [314, 0]
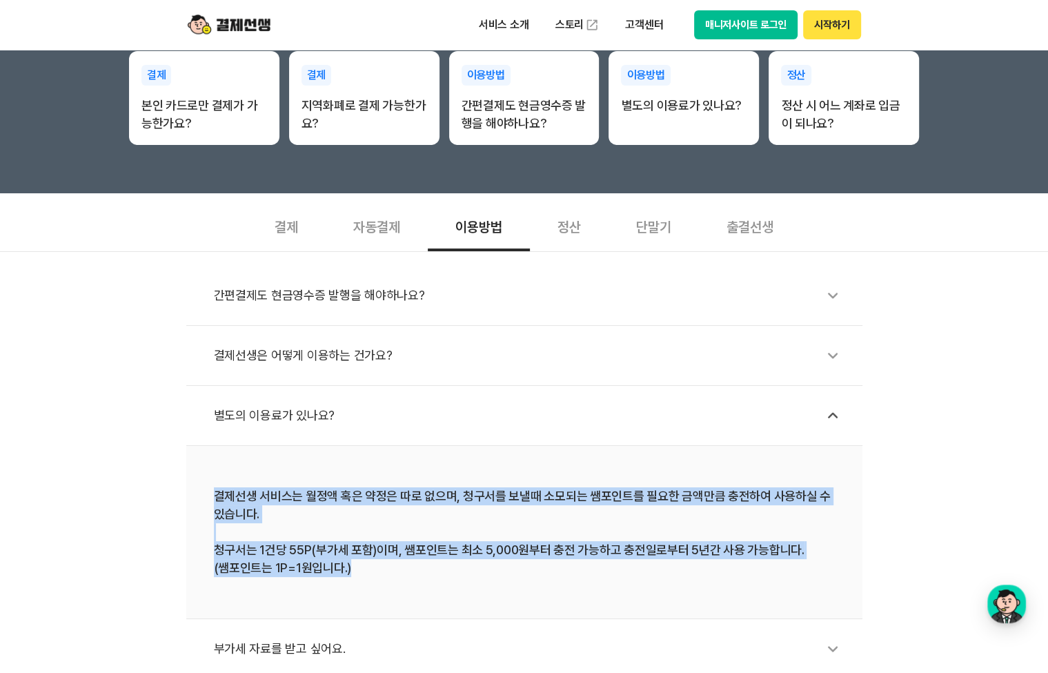
drag, startPoint x: 555, startPoint y: 471, endPoint x: 561, endPoint y: 565, distance: 94.1
click at [561, 565] on li "결제선생 서비스는 월정액 혹은 약정은 따로 없으며, 청구서를 보낼때 소모되는 쌤포인트를 필요한 금액만큼 충전하여 사용하실 수 있습니다. 청구서…" at bounding box center [524, 532] width 676 height 173
click at [558, 563] on div "결제선생 서비스는 월정액 혹은 약정은 따로 없으며, 청구서를 보낼때 소모되는 쌤포인트를 필요한 금액만큼 충전하여 사용하실 수 있습니다. 청구서…" at bounding box center [524, 532] width 621 height 90
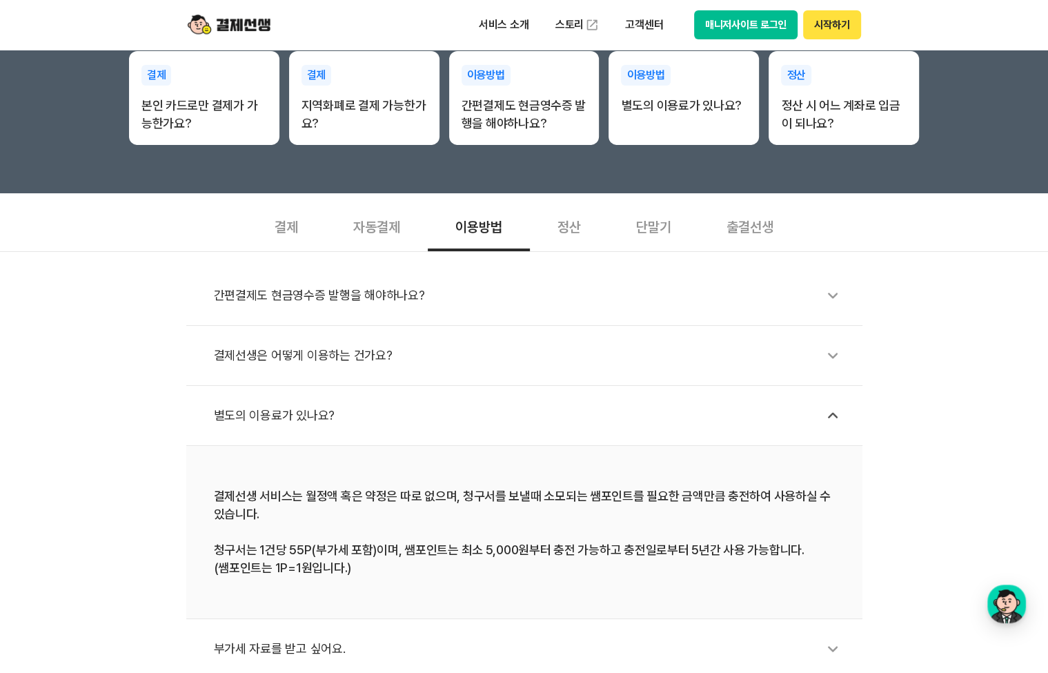
click at [558, 563] on div "결제선생 서비스는 월정액 혹은 약정은 따로 없으며, 청구서를 보낼때 소모되는 쌤포인트를 필요한 금액만큼 충전하여 사용하실 수 있습니다. 청구서…" at bounding box center [524, 532] width 621 height 90
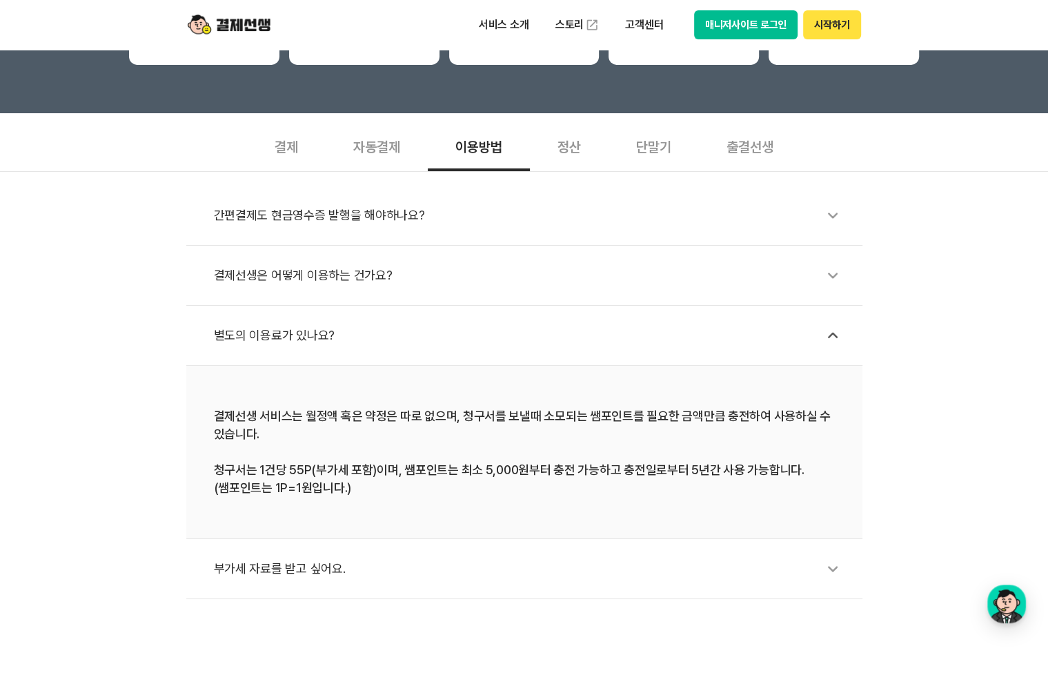
scroll to position [390, 0]
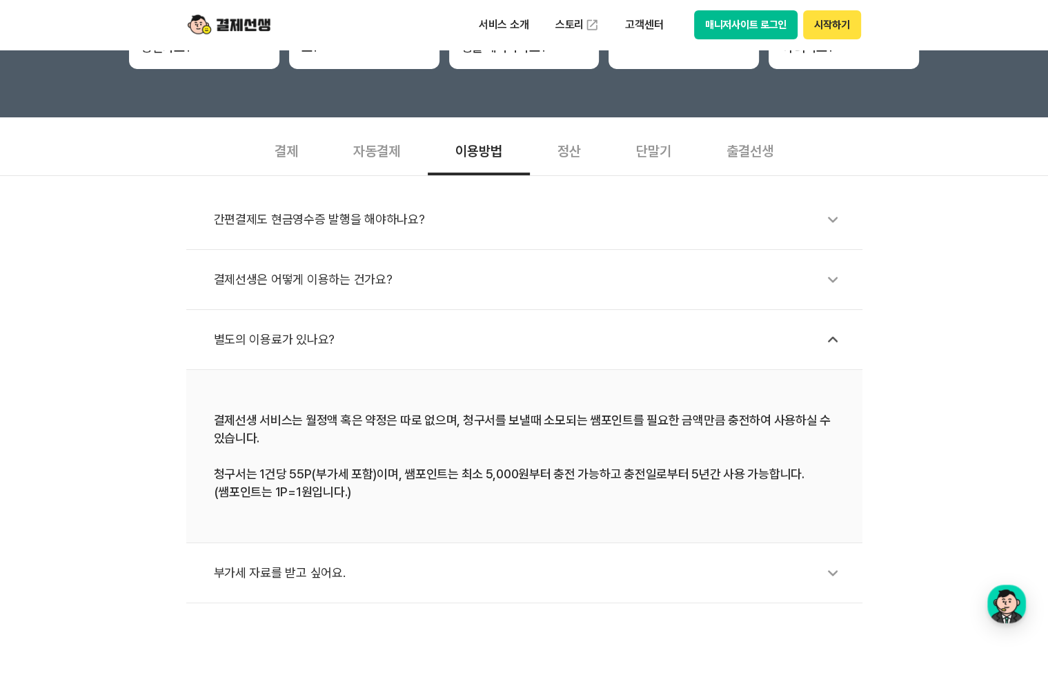
click at [469, 301] on li "결제선생은 어떻게 이용하는 건가요?" at bounding box center [524, 280] width 676 height 60
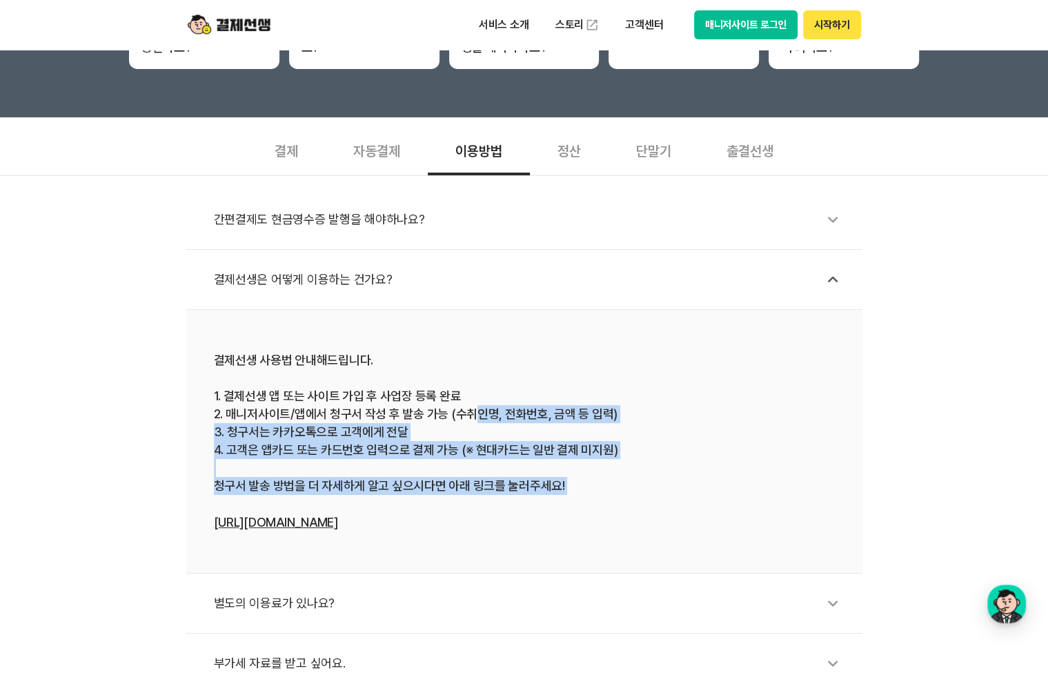
drag, startPoint x: 474, startPoint y: 433, endPoint x: 475, endPoint y: 511, distance: 78.7
click at [475, 511] on div "결제선생 사용법 안내해드립니다. 1. 결제선생 앱 또는 사이트 가입 후 사업장 등록 완료 2. 매니저사이트/앱에서 청구서 작성 후 발송 가능 …" at bounding box center [524, 441] width 621 height 180
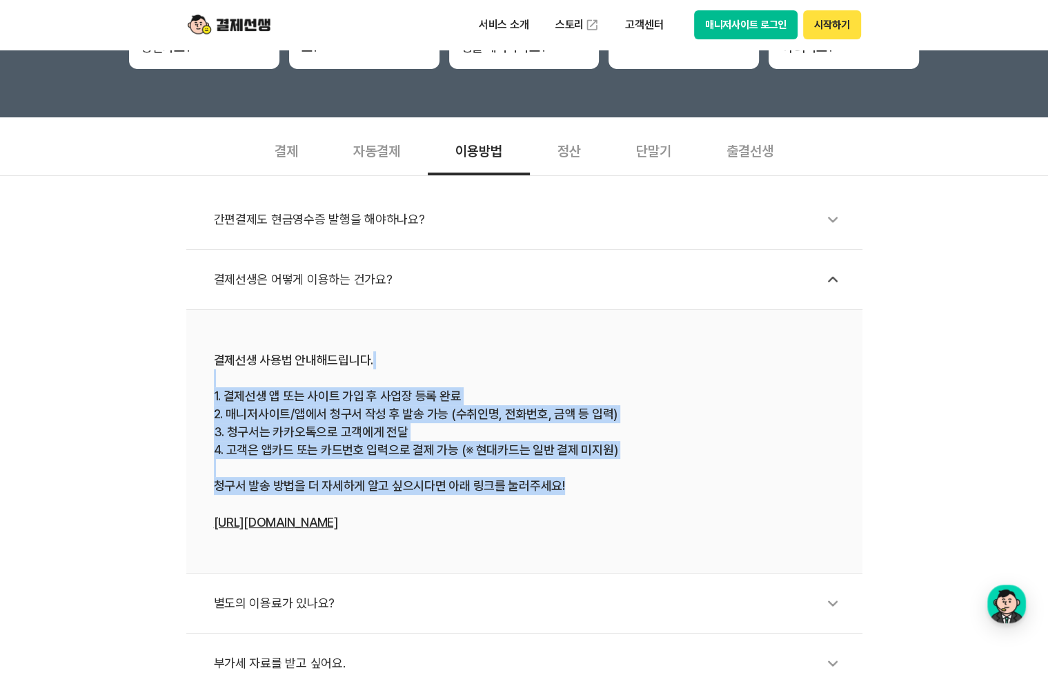
drag, startPoint x: 466, startPoint y: 372, endPoint x: 581, endPoint y: 484, distance: 160.5
click at [581, 484] on div "결제선생 사용법 안내해드립니다. 1. 결제선생 앱 또는 사이트 가입 후 사업장 등록 완료 2. 매니저사이트/앱에서 청구서 작성 후 발송 가능 …" at bounding box center [524, 441] width 621 height 180
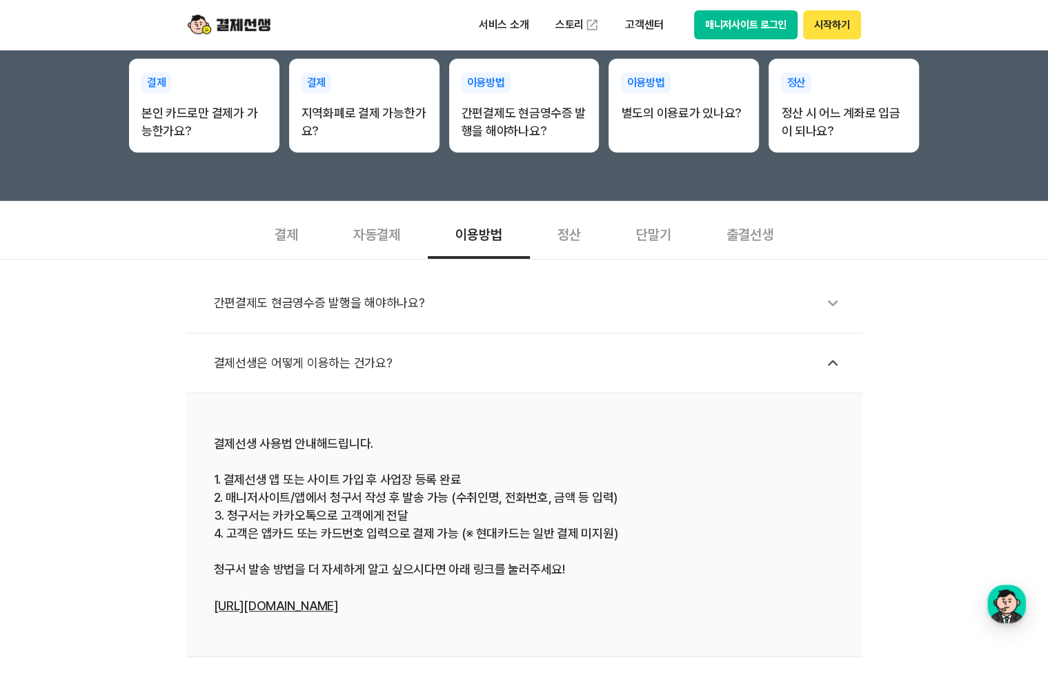
scroll to position [233, 0]
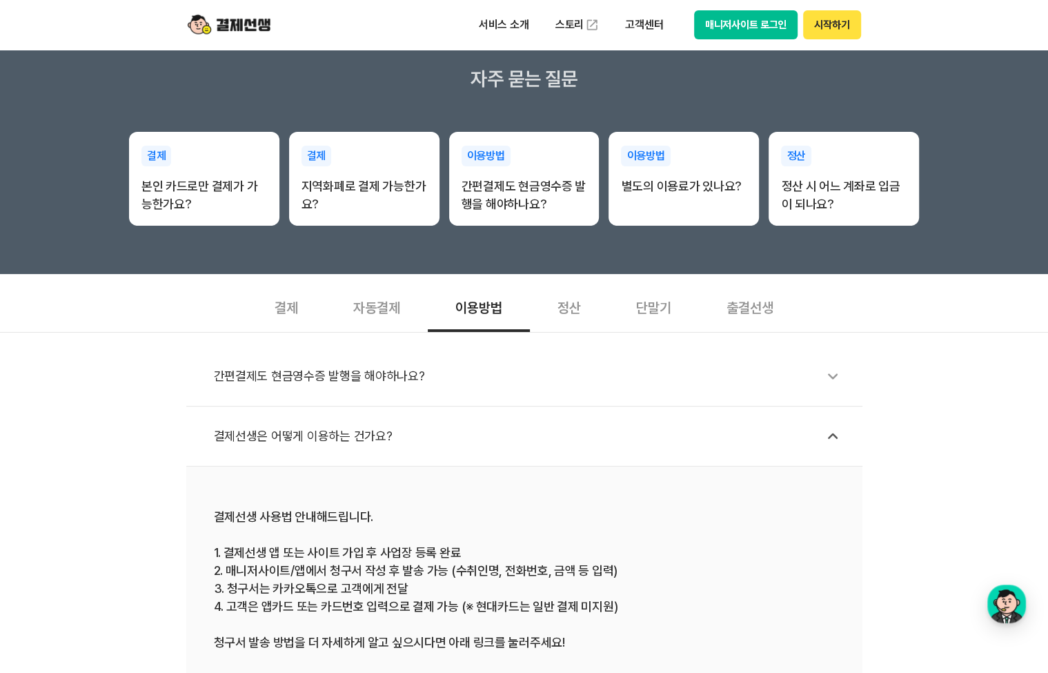
click at [405, 320] on div "자동결제" at bounding box center [377, 306] width 102 height 51
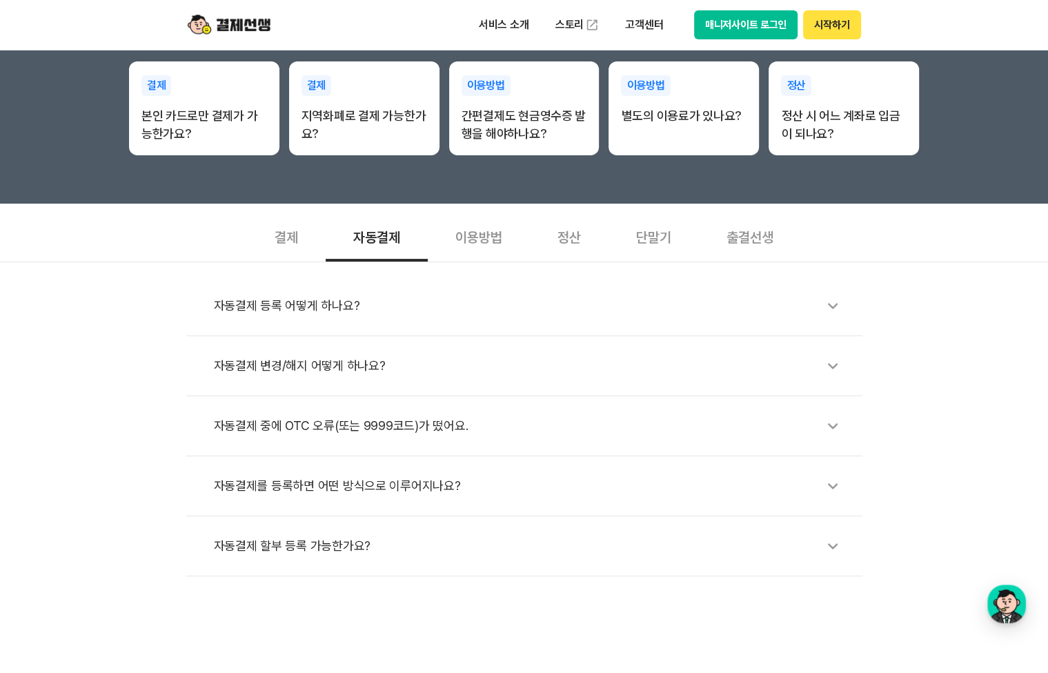
scroll to position [399, 0]
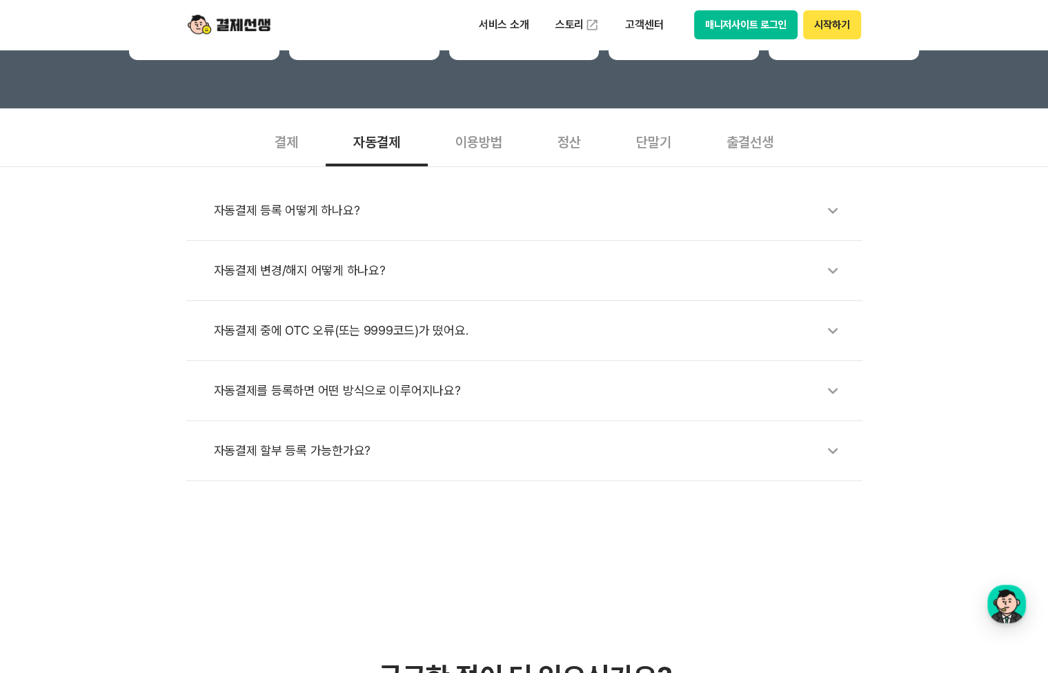
click at [271, 155] on div "결제" at bounding box center [286, 140] width 79 height 51
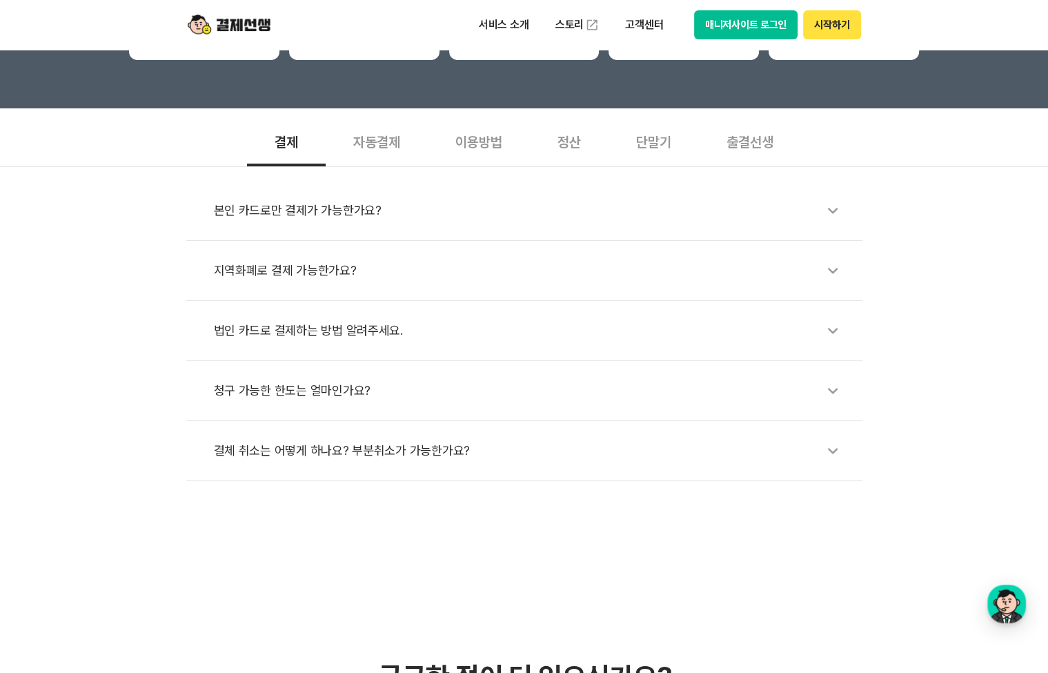
click at [950, 320] on div "본인 카드로만 결제가 가능한가요? 지역화폐로 결제 가능한가요? 법인 카드로 결제하는 방법 알려주세요. 청구 가능한 한도는 얼마인가요? 결체 취…" at bounding box center [524, 323] width 1048 height 315
click at [643, 406] on li "청구 가능한 한도는 얼마인가요?" at bounding box center [524, 391] width 676 height 60
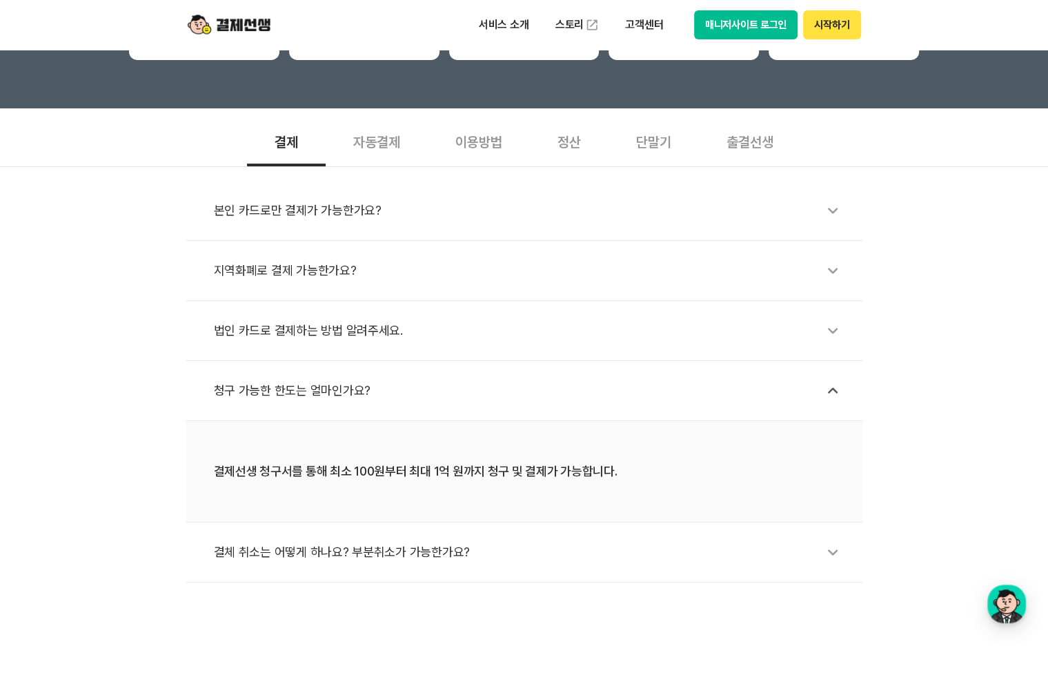
click at [596, 312] on li "법인 카드로 결제하는 방법 알려주세요." at bounding box center [524, 331] width 676 height 60
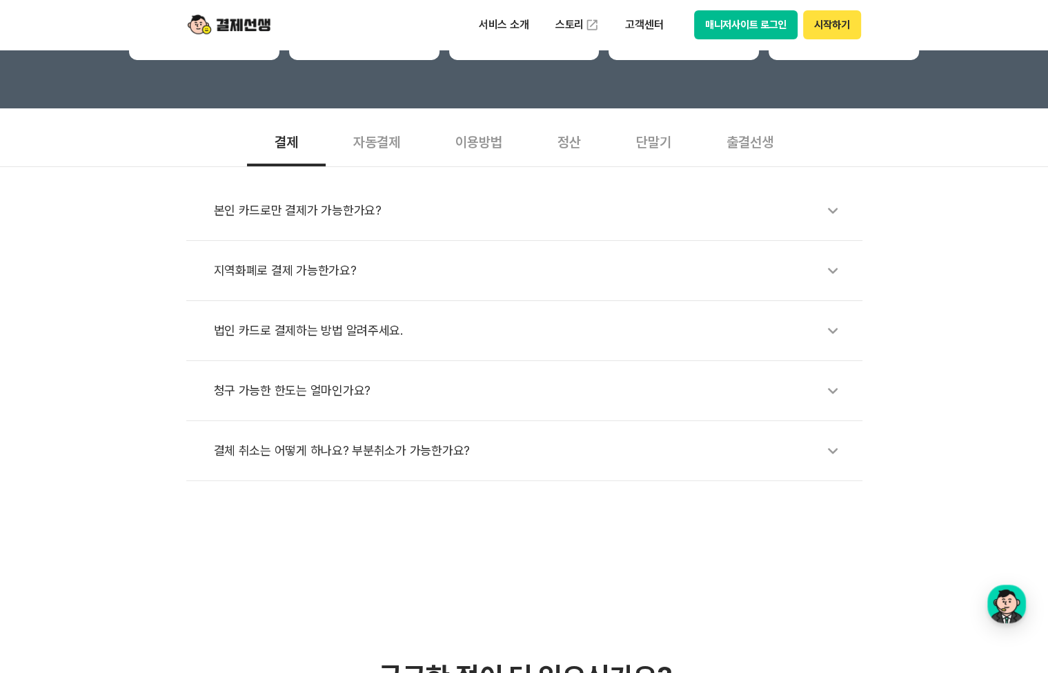
click at [579, 264] on div "지역화폐로 결제 가능한가요?" at bounding box center [531, 271] width 635 height 32
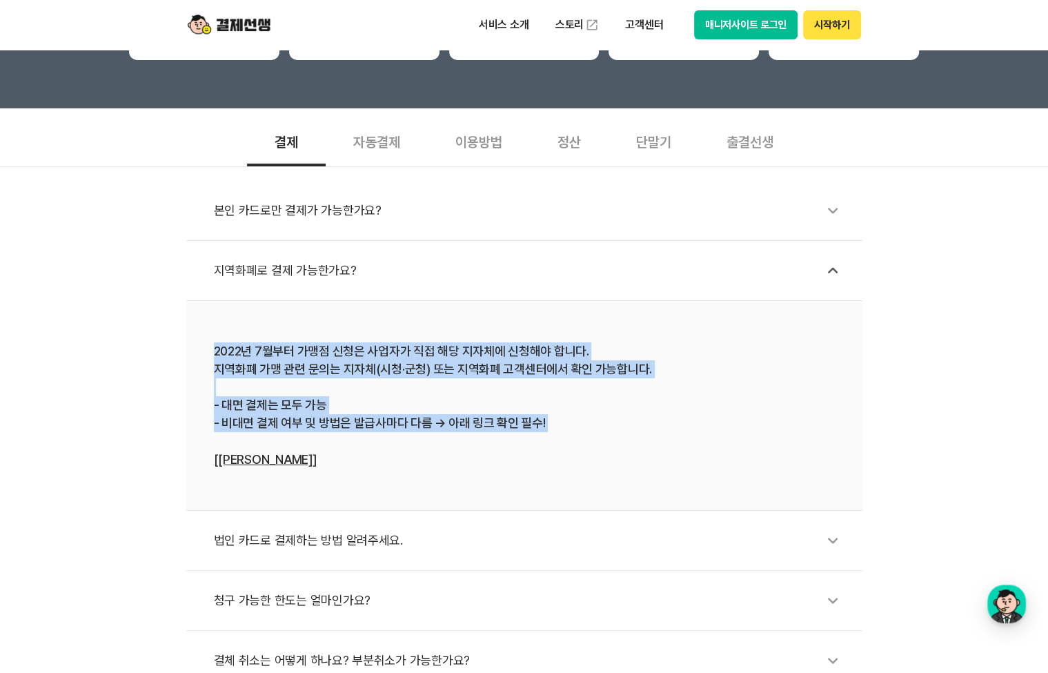
drag, startPoint x: 581, startPoint y: 340, endPoint x: 584, endPoint y: 432, distance: 92.5
click at [584, 432] on li "2022년 7월부터 가맹점 신청은 사업자가 직접 해당 지자체에 신청해야 합니다. 지역화폐 가맹 관련 문의는 지자체(시청·군청) 또는 지역화폐 …" at bounding box center [524, 406] width 676 height 210
click at [584, 432] on div "2022년 7월부터 가맹점 신청은 사업자가 직접 해당 지자체에 신청해야 합니다. 지역화폐 가맹 관련 문의는 지자체(시청·군청) 또는 지역화폐 …" at bounding box center [524, 405] width 621 height 126
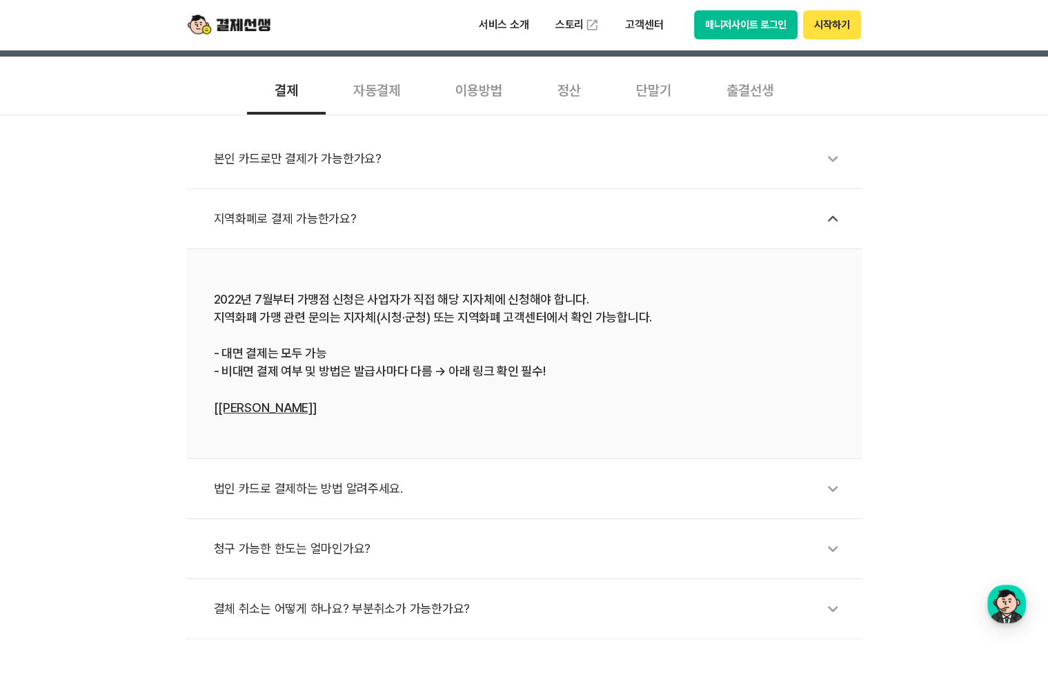
scroll to position [677, 0]
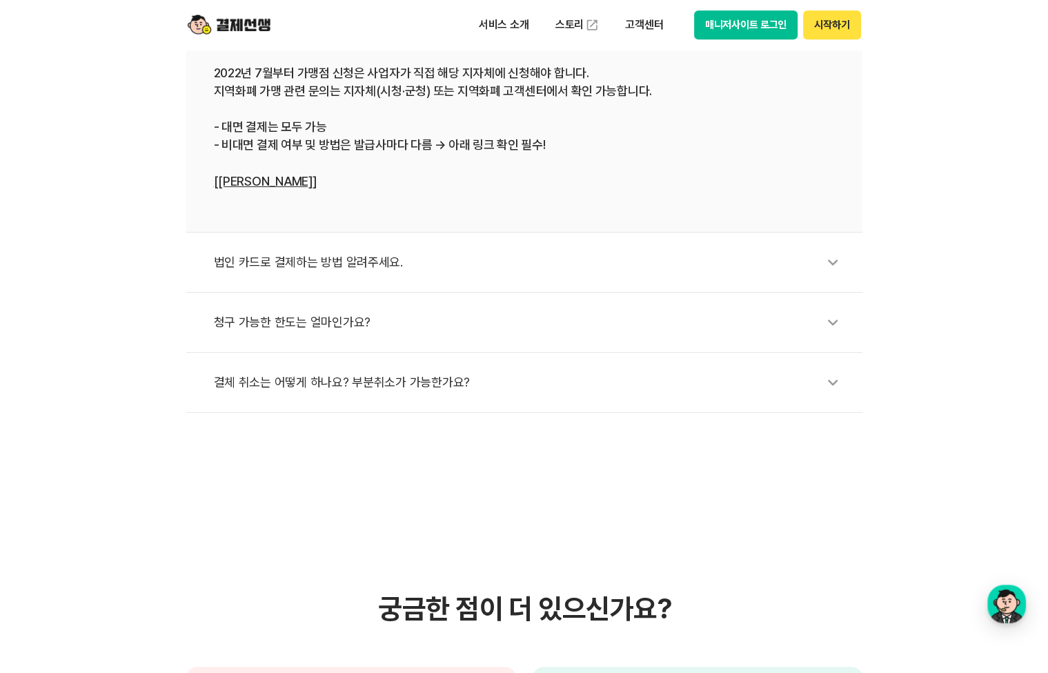
click at [611, 383] on div "결체 취소는 어떻게 하나요? 부분취소가 가능한가요?" at bounding box center [531, 382] width 635 height 32
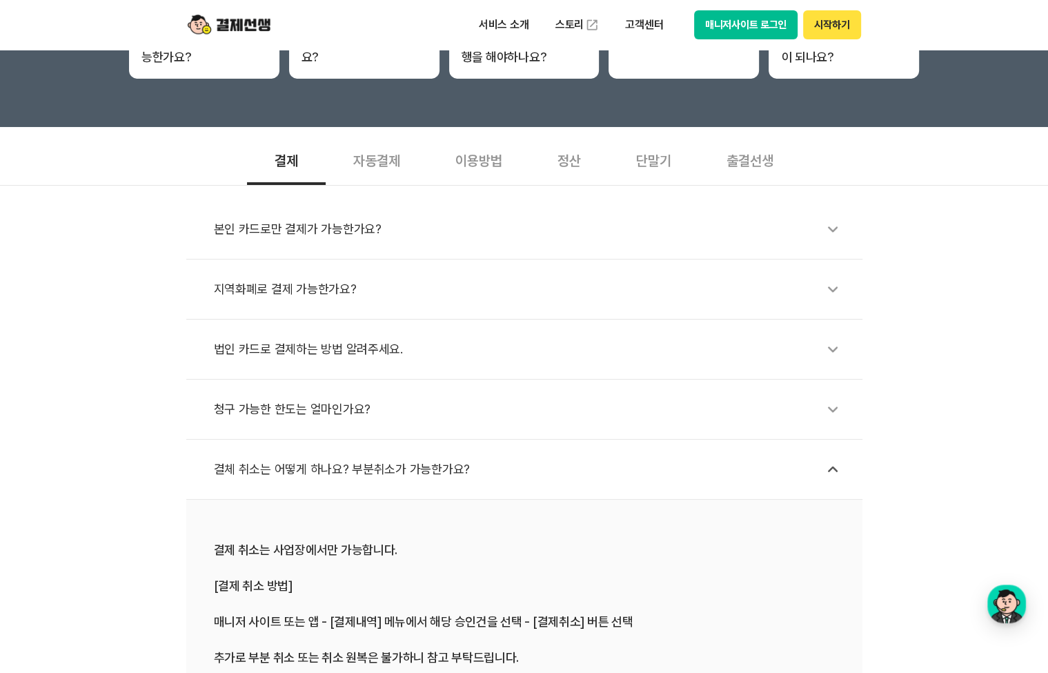
scroll to position [0, 0]
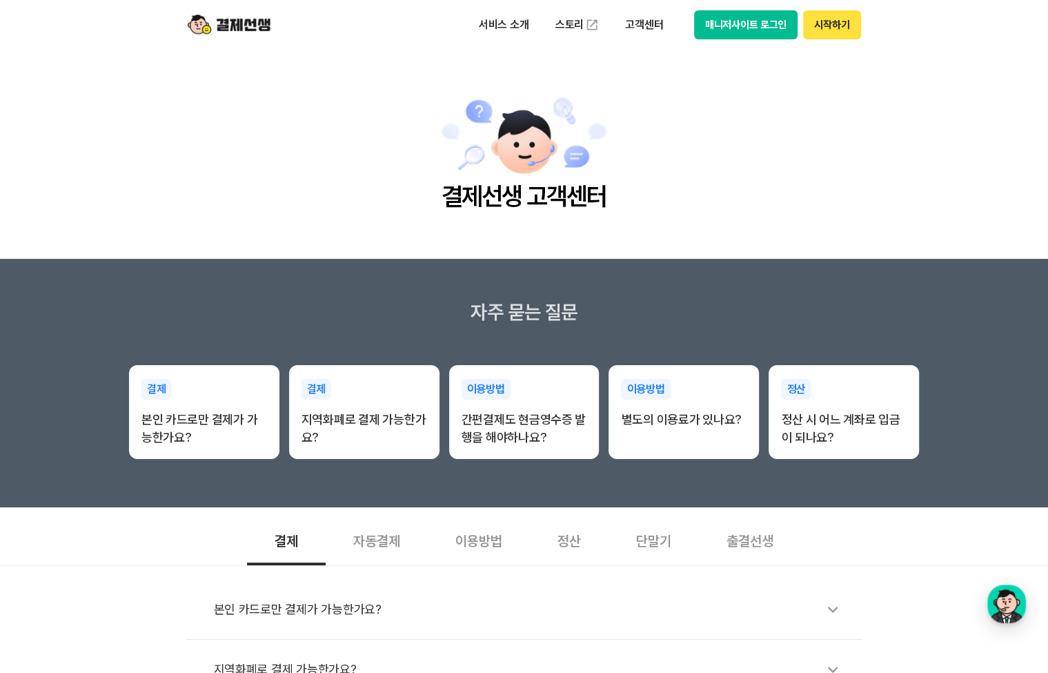
click at [259, 27] on img at bounding box center [229, 25] width 83 height 26
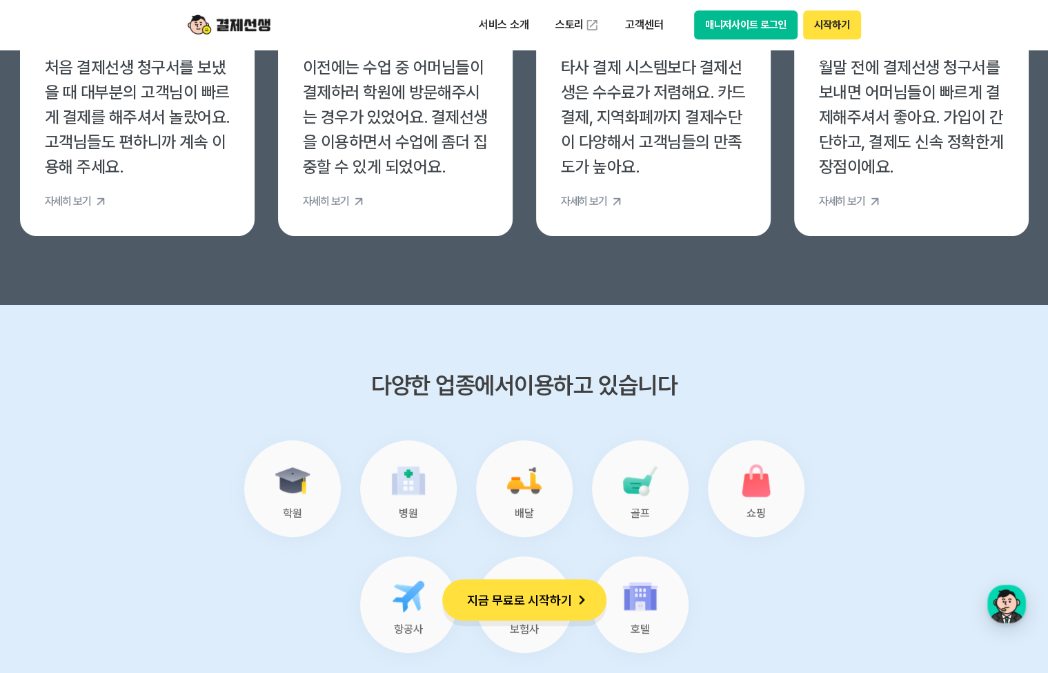
scroll to position [5149, 0]
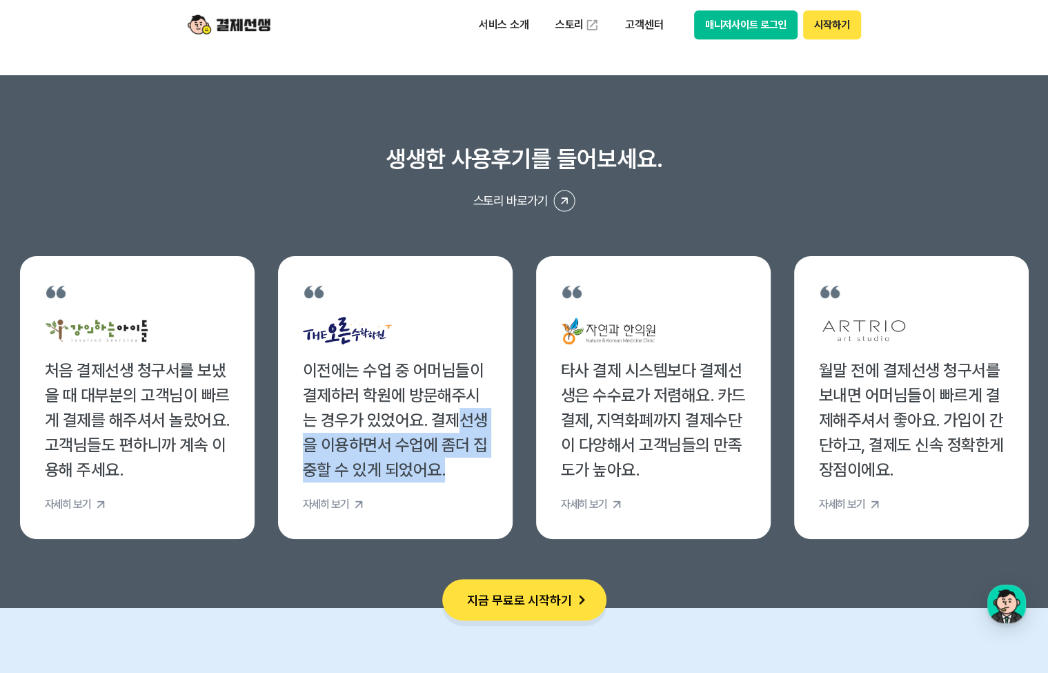
drag, startPoint x: 454, startPoint y: 408, endPoint x: 462, endPoint y: 484, distance: 76.4
click at [462, 484] on li "이전에는 수업 중 어머님들이 결제하러 학원에 방문해주시는 경우가 있었어요. 결제선생을 이용하면서 수업에 좀더 집중할 수 있게 되었어요. 자세히…" at bounding box center [395, 397] width 235 height 283
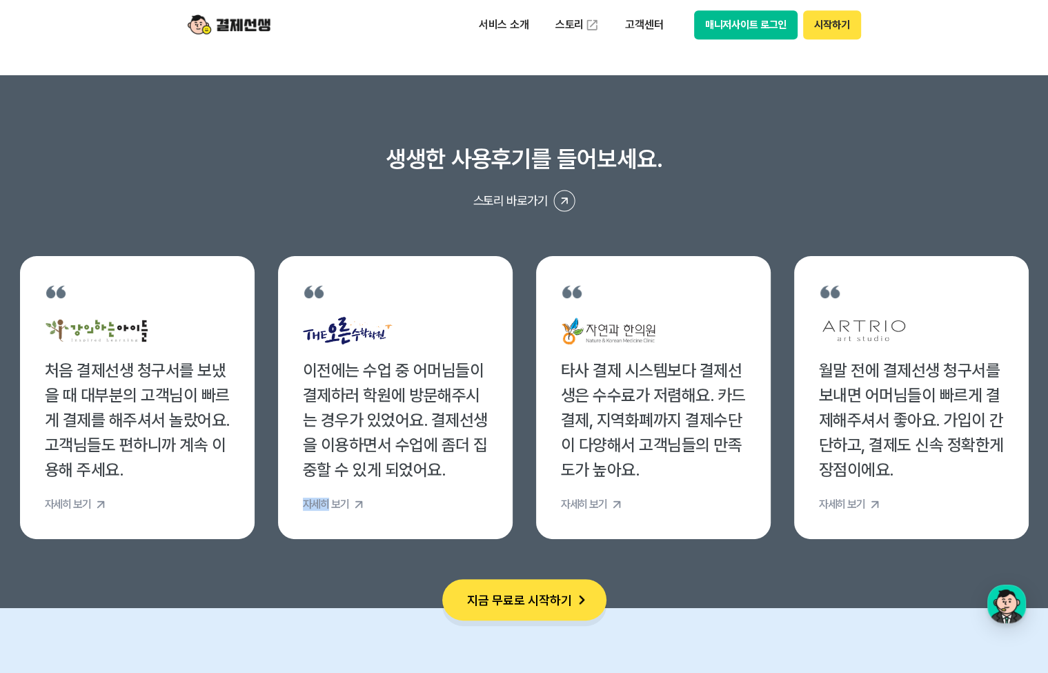
click at [462, 484] on li "이전에는 수업 중 어머님들이 결제하러 학원에 방문해주시는 경우가 있었어요. 결제선생을 이용하면서 수업에 좀더 집중할 수 있게 되었어요. 자세히…" at bounding box center [395, 397] width 235 height 283
click at [469, 479] on div "이전에는 수업 중 어머님들이 결제하러 학원에 방문해주시는 경우가 있었어요. 결제선생을 이용하면서 수업에 좀더 집중할 수 있게 되었어요." at bounding box center [395, 420] width 185 height 124
click at [510, 582] on button "지금 무료로 시작하기" at bounding box center [524, 599] width 164 height 41
